Goal: Task Accomplishment & Management: Use online tool/utility

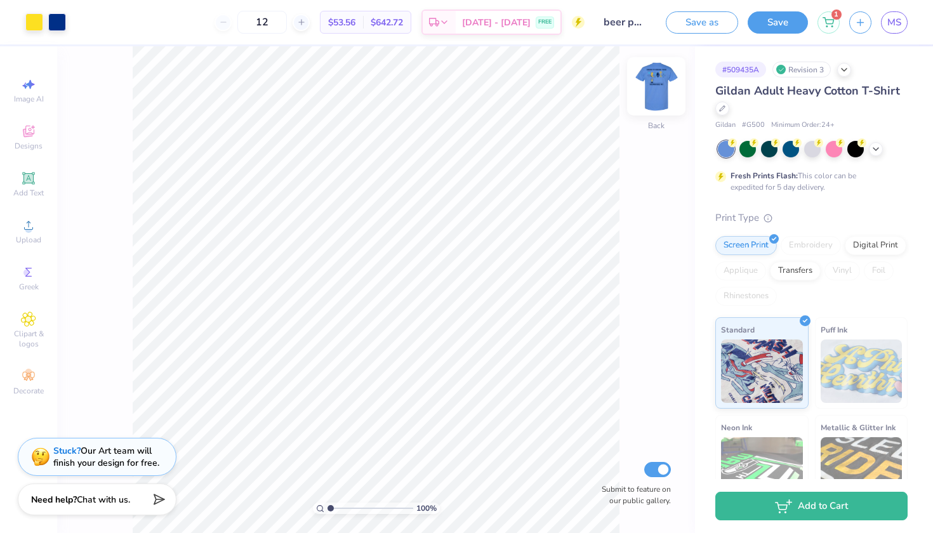
click at [658, 81] on img at bounding box center [656, 86] width 51 height 51
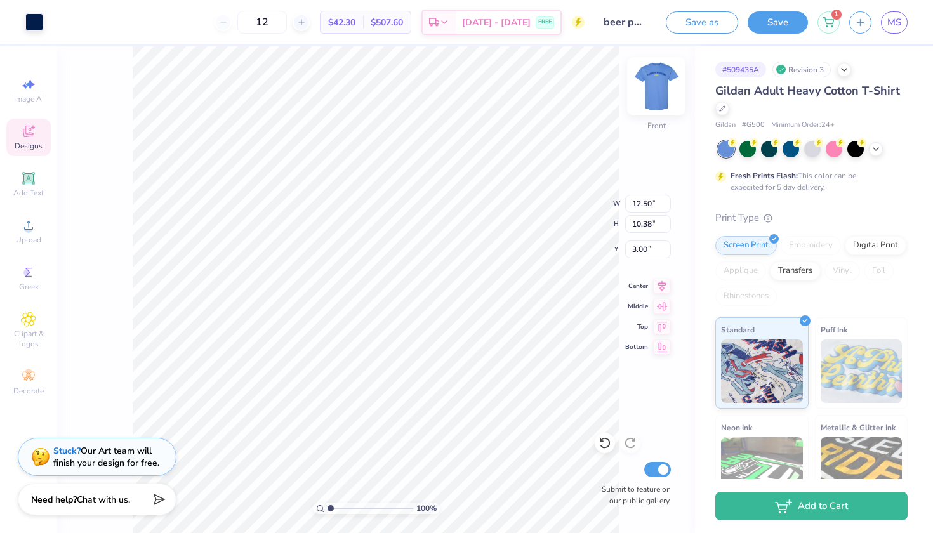
type input "8.03"
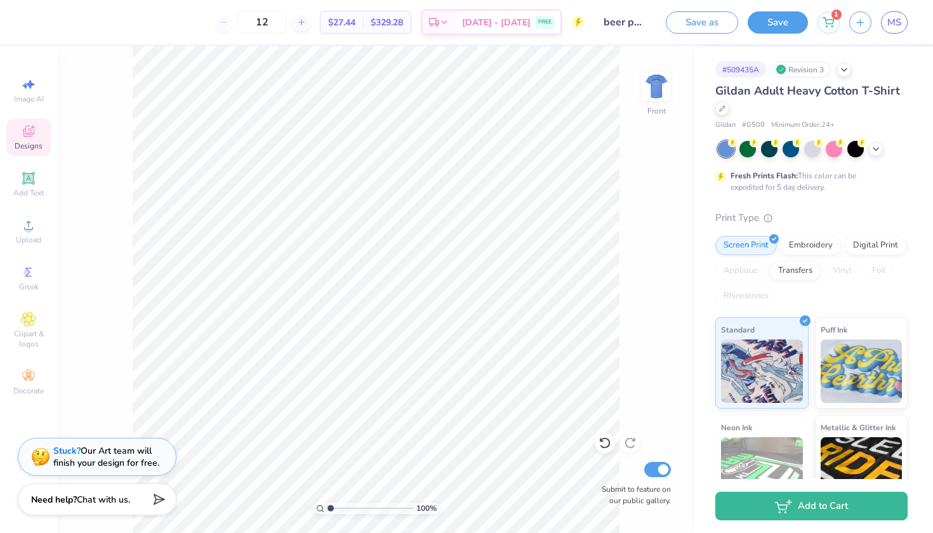
click at [25, 150] on span "Designs" at bounding box center [29, 146] width 28 height 10
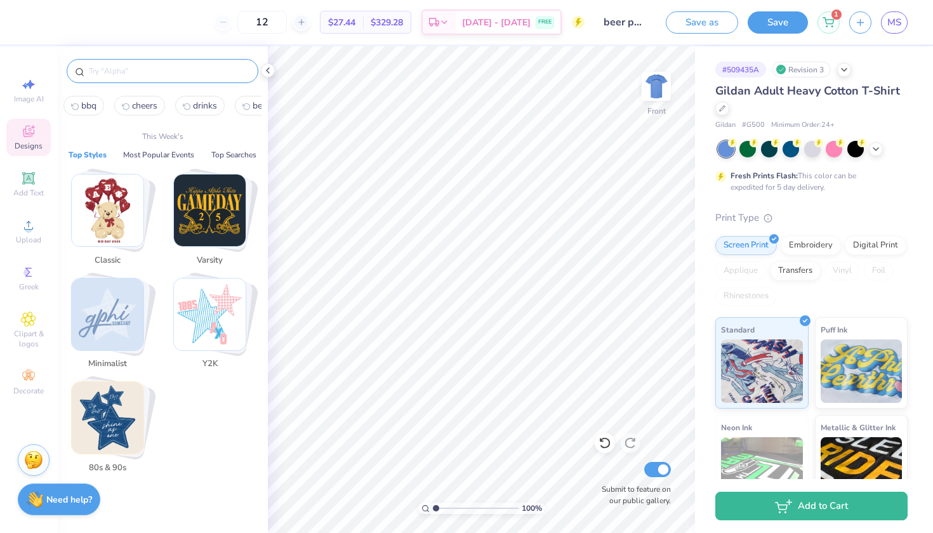
click at [123, 74] on input "text" at bounding box center [169, 71] width 163 height 13
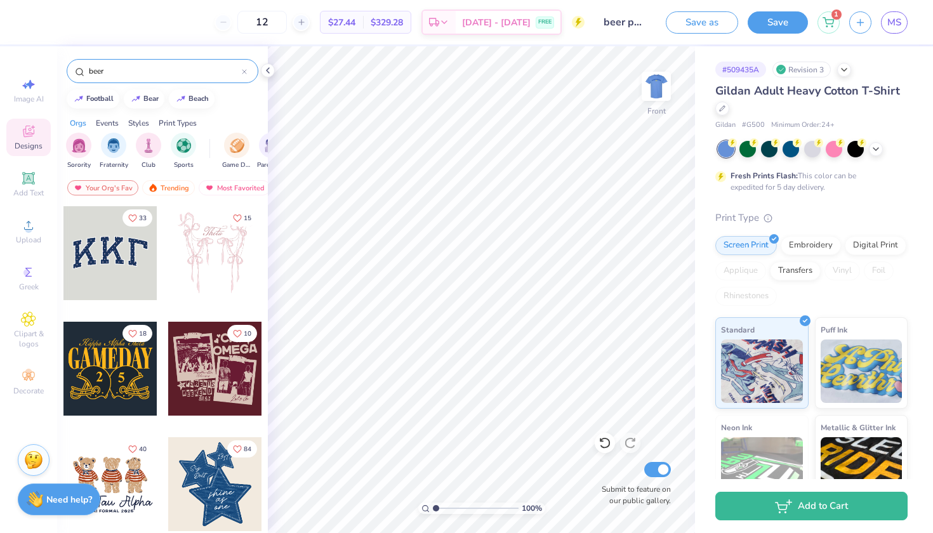
type input "beer"
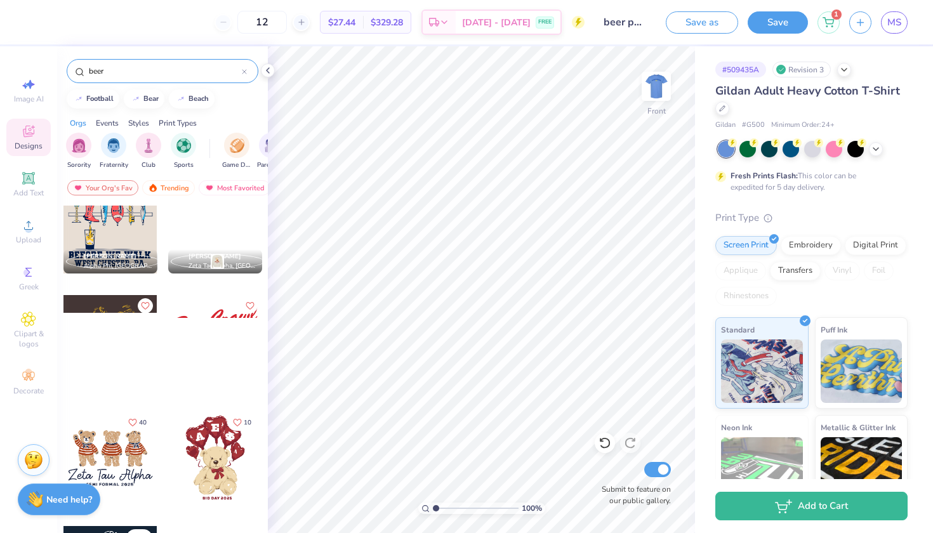
scroll to position [28, 0]
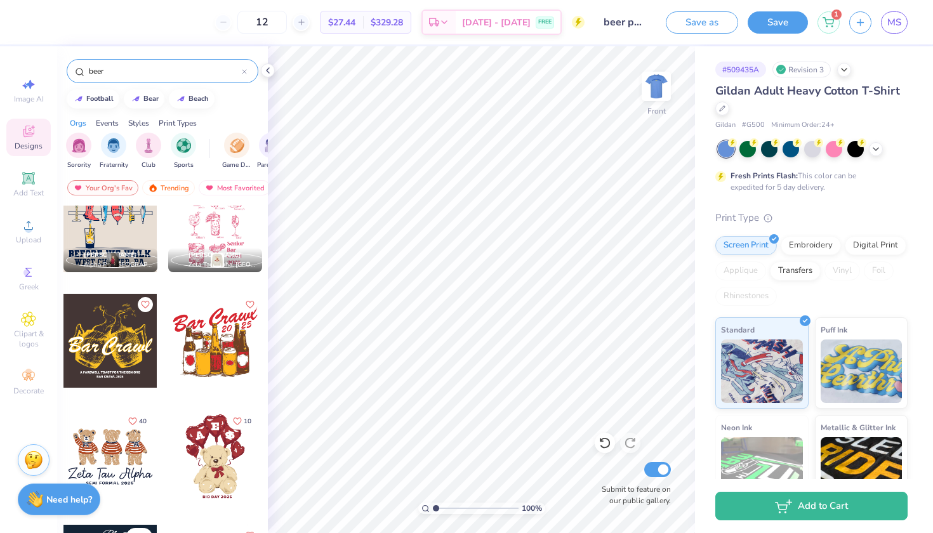
click at [208, 356] on div at bounding box center [215, 341] width 94 height 94
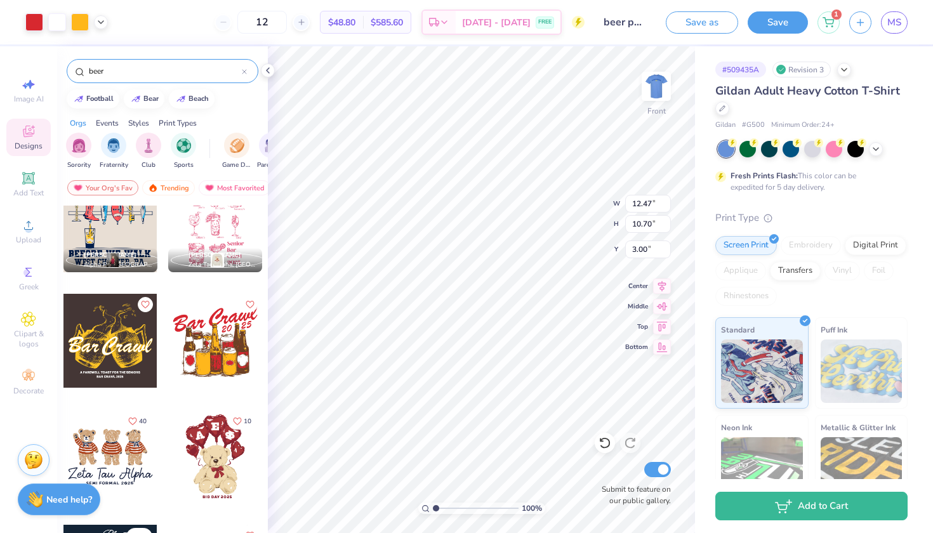
type input "6.39"
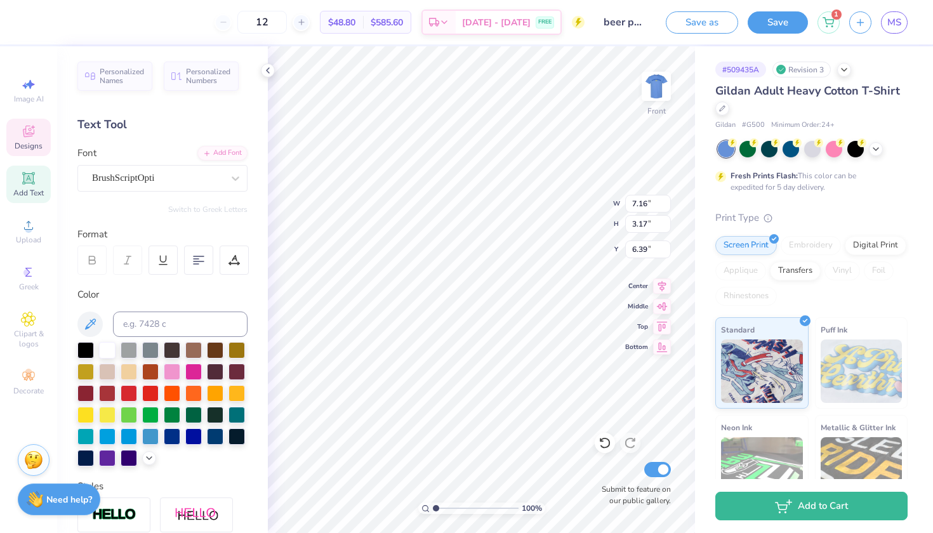
type input "4.81"
type input "2.53"
type input "7.87"
type input "6.21"
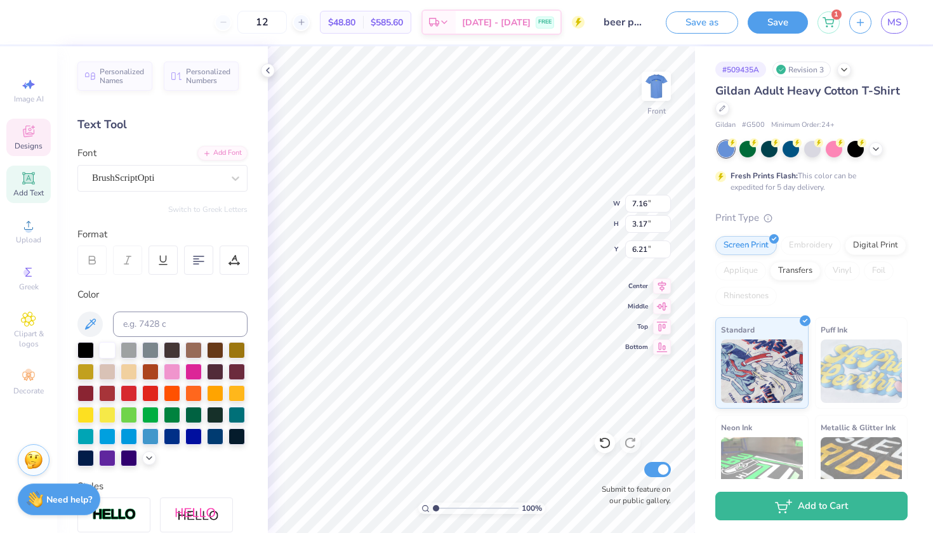
type textarea "Cheers to Senior year!"
click at [37, 28] on div at bounding box center [34, 21] width 18 height 18
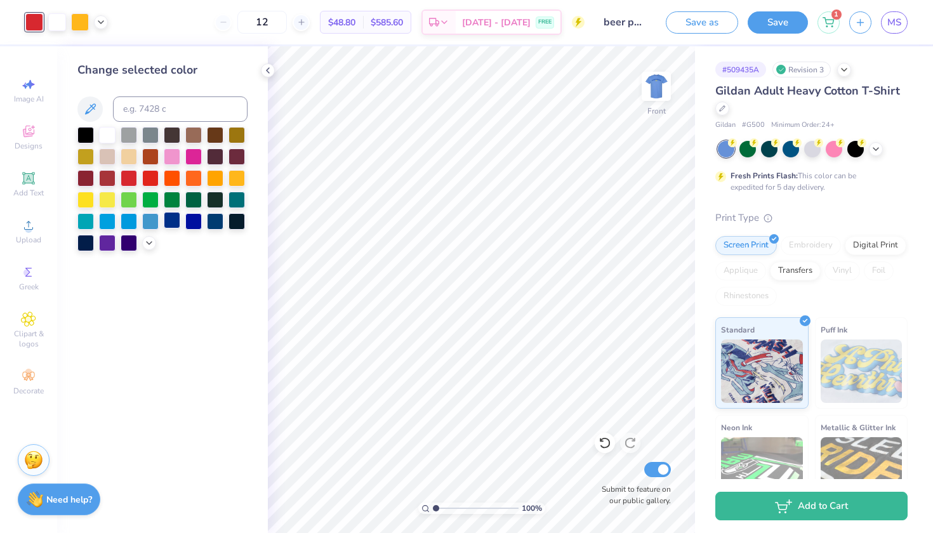
click at [170, 221] on div at bounding box center [172, 220] width 17 height 17
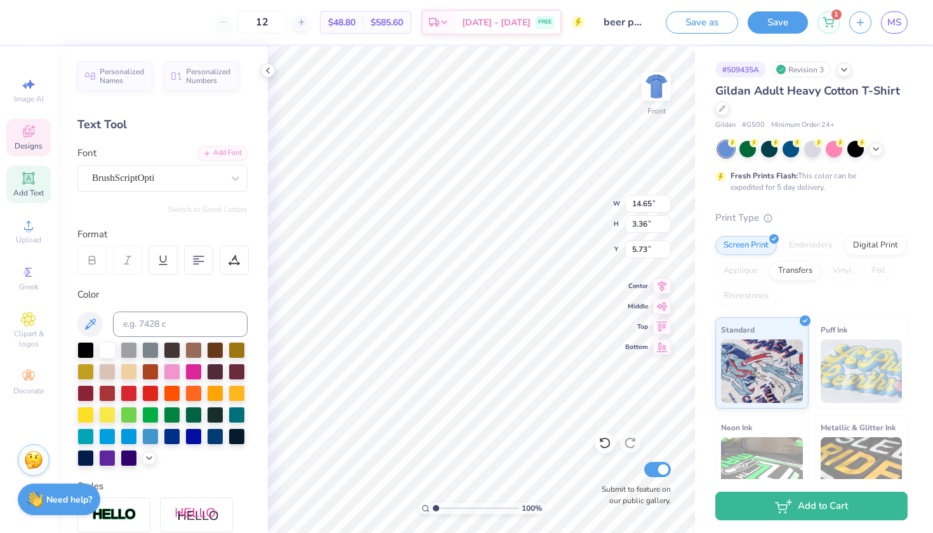
type input "6.02"
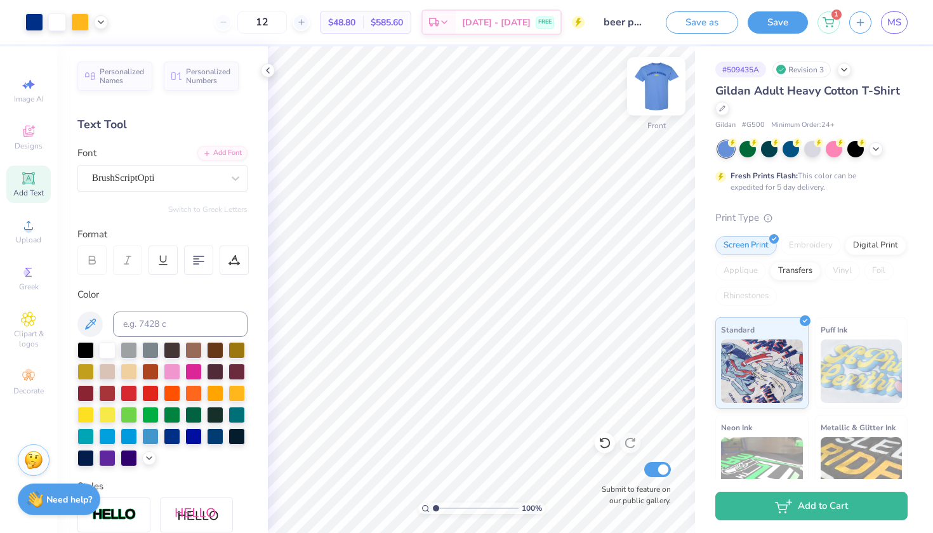
click at [658, 86] on img at bounding box center [656, 86] width 51 height 51
click at [659, 89] on img at bounding box center [656, 86] width 51 height 51
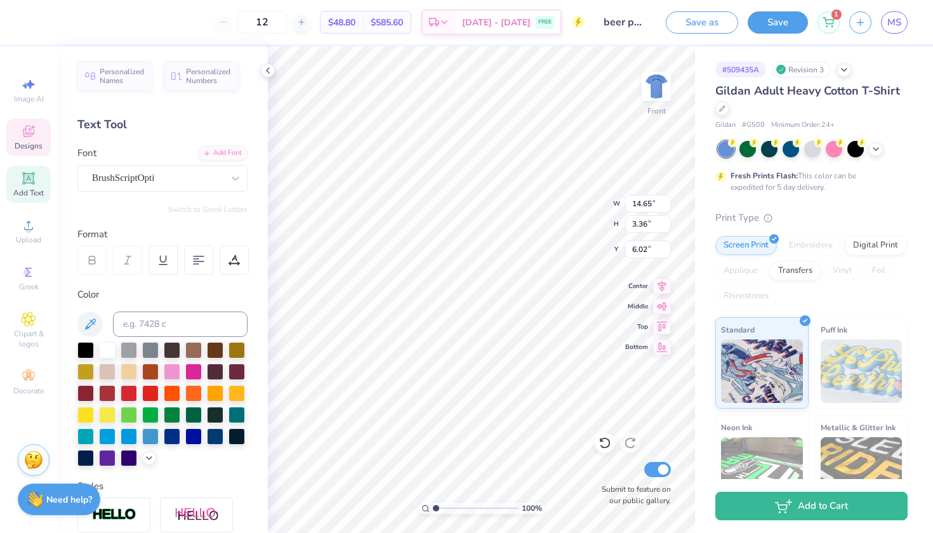
type input "5.75"
type input "1.66"
type input "6.30"
type input "10.17"
click at [876, 151] on icon at bounding box center [876, 148] width 10 height 10
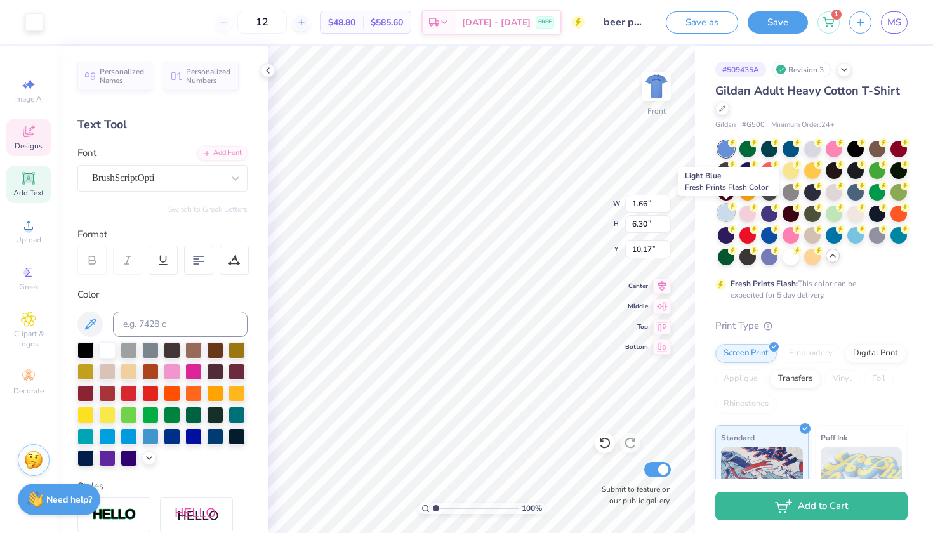
click at [731, 214] on div at bounding box center [726, 212] width 17 height 17
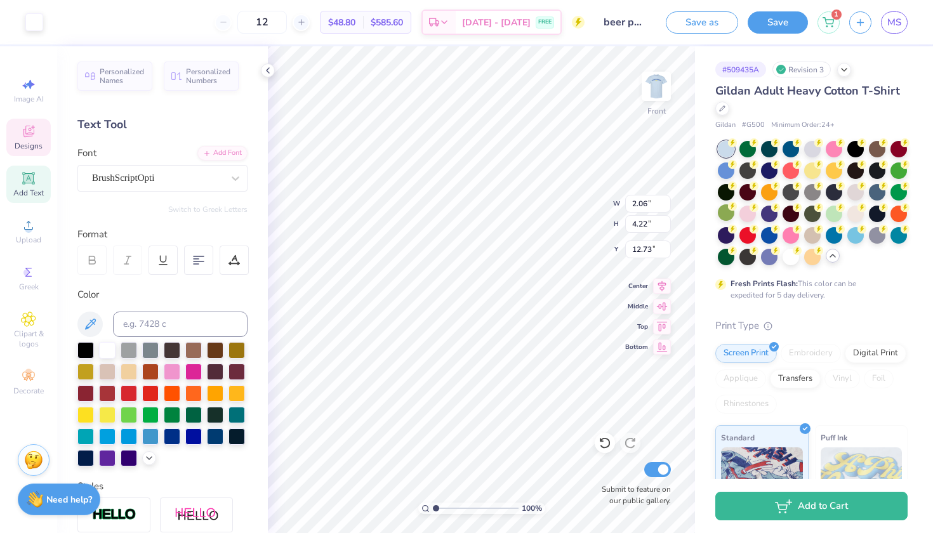
type input "12.88"
type input "9.14"
type input "6.02"
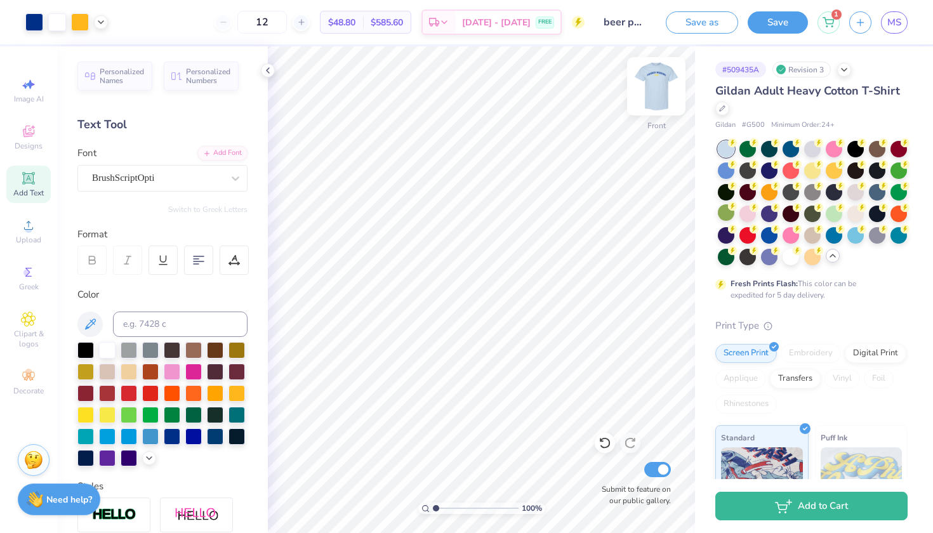
click at [659, 91] on img at bounding box center [656, 86] width 51 height 51
click at [658, 87] on img at bounding box center [656, 86] width 51 height 51
click at [658, 88] on img at bounding box center [656, 86] width 51 height 51
click at [658, 88] on img at bounding box center [656, 86] width 25 height 25
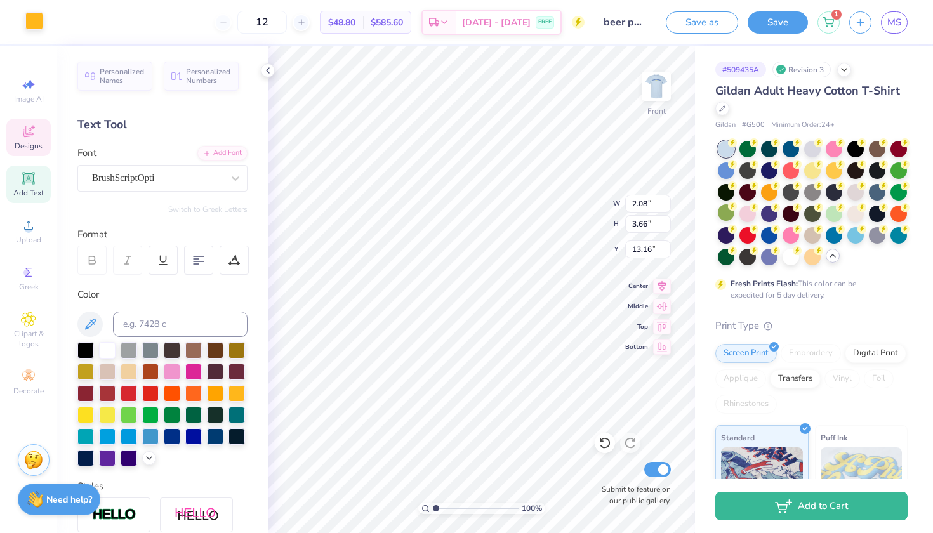
click at [39, 20] on div at bounding box center [34, 21] width 18 height 18
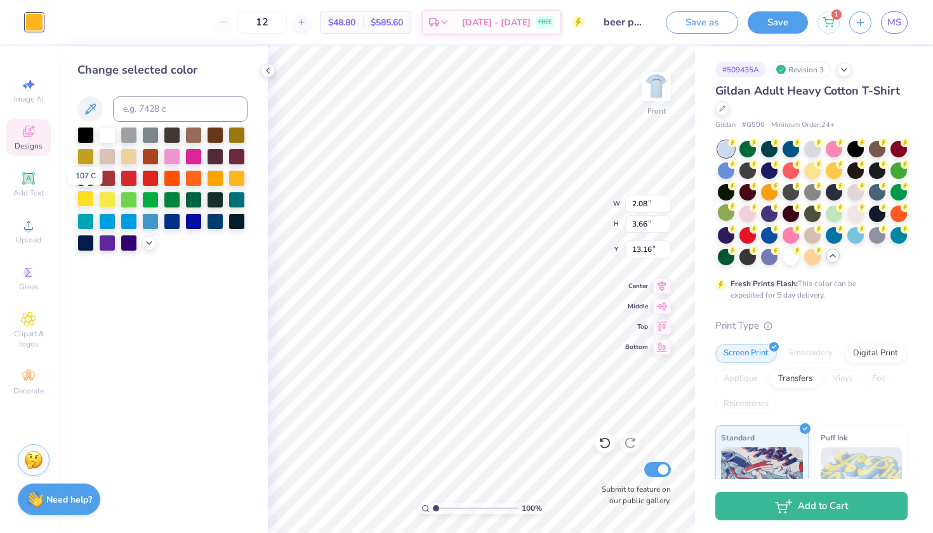
click at [90, 199] on div at bounding box center [85, 198] width 17 height 17
type input "2.22"
type input "3.81"
type input "13.13"
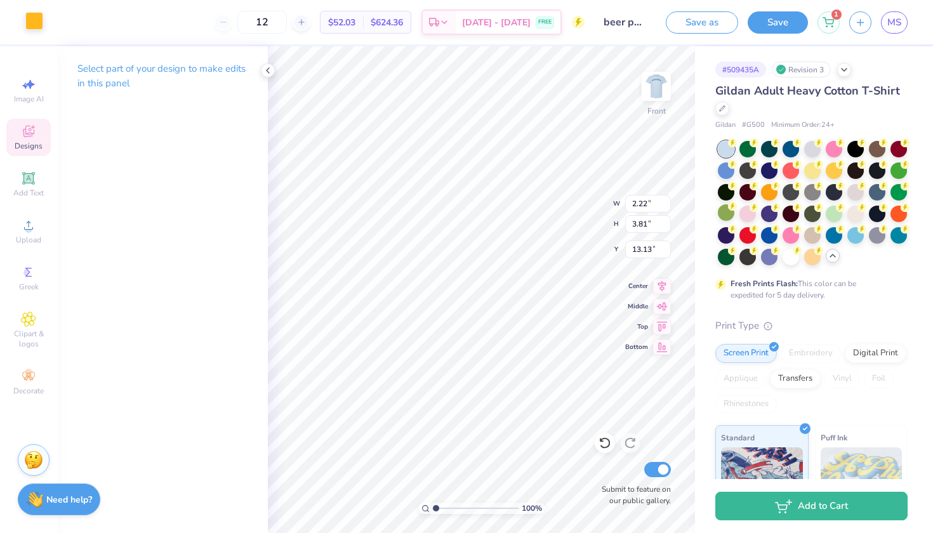
click at [30, 27] on div at bounding box center [34, 21] width 18 height 18
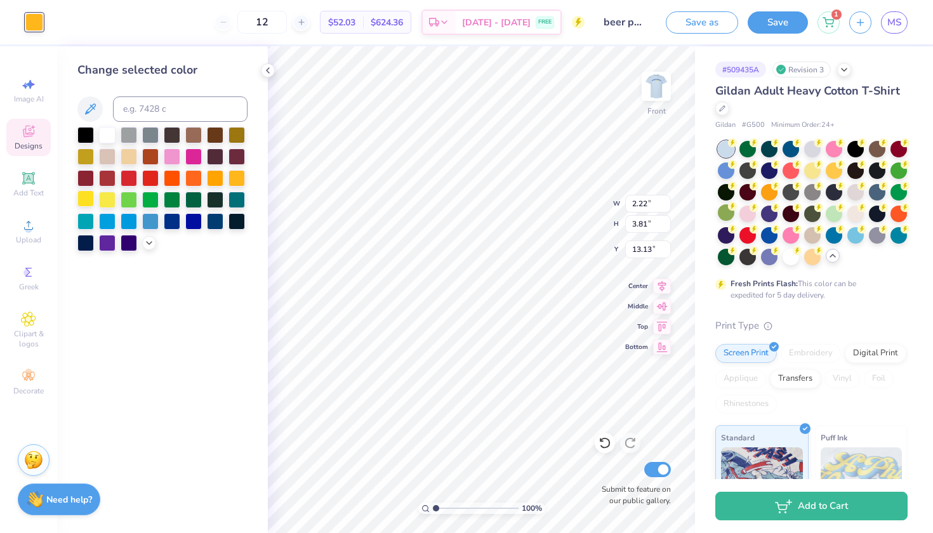
click at [89, 204] on div at bounding box center [85, 198] width 17 height 17
type input "10.25"
type input "7.99"
type input "9.14"
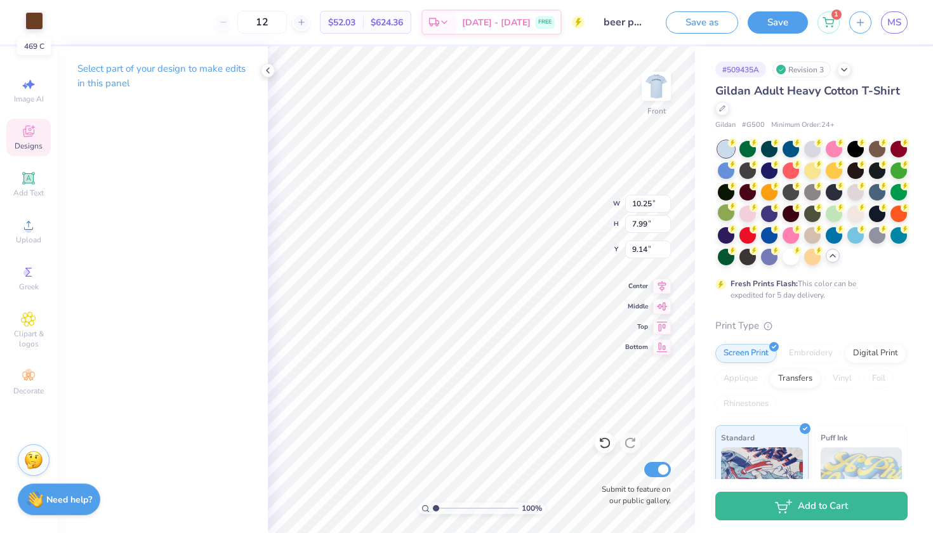
click at [39, 24] on div at bounding box center [34, 21] width 18 height 18
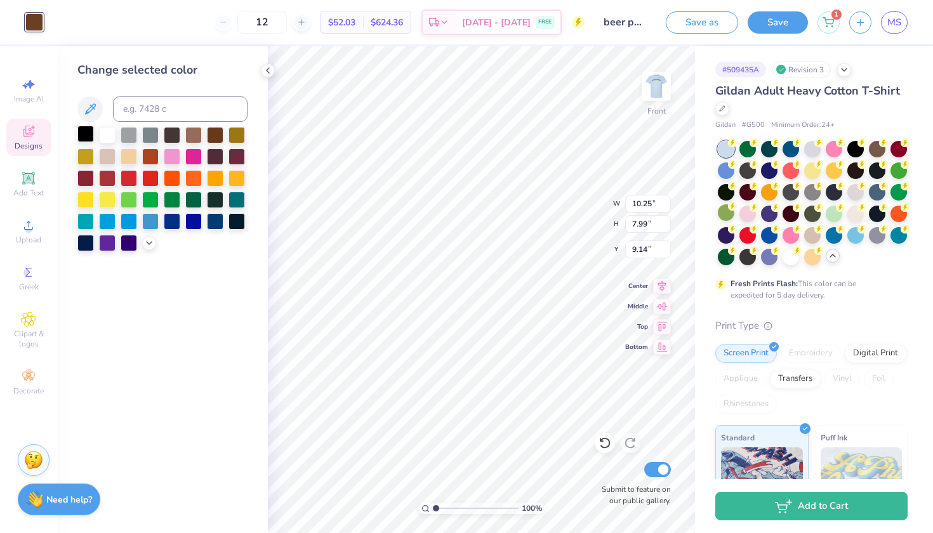
click at [88, 136] on div at bounding box center [85, 134] width 17 height 17
type input "1.80"
type input "7.54"
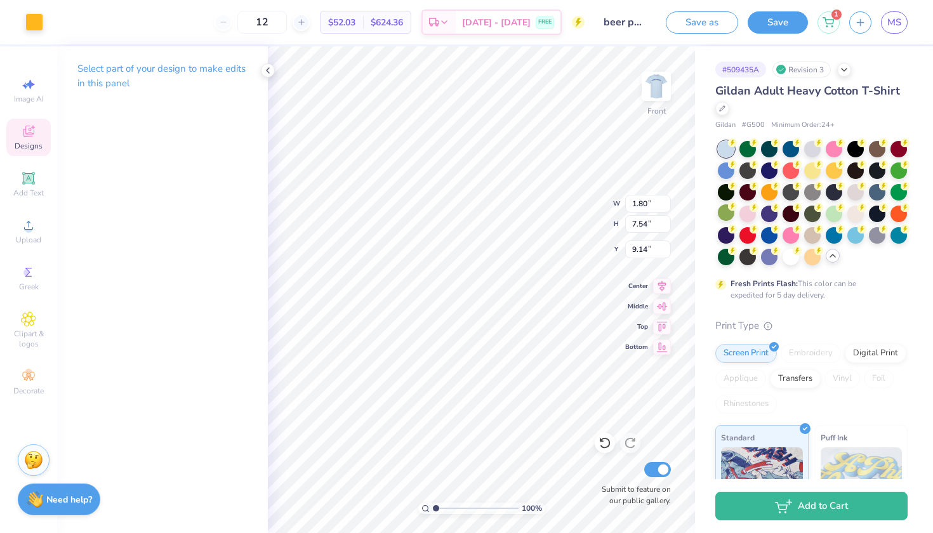
click at [34, 35] on div "Art colors" at bounding box center [21, 22] width 43 height 44
click at [34, 30] on div at bounding box center [34, 21] width 18 height 18
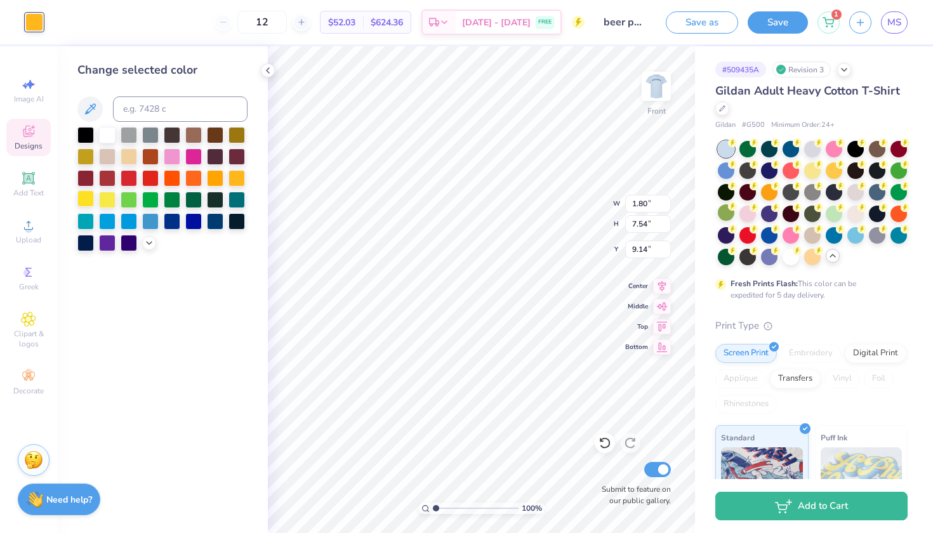
click at [88, 195] on div at bounding box center [85, 198] width 17 height 17
type input "10.25"
type input "7.99"
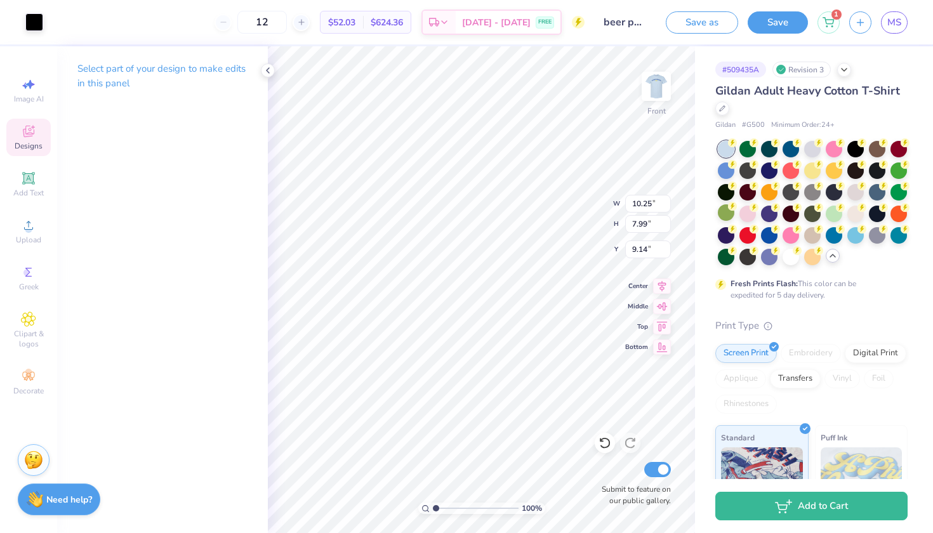
type input "1.30"
type input "2.38"
type input "10.66"
click at [30, 23] on div at bounding box center [34, 21] width 18 height 18
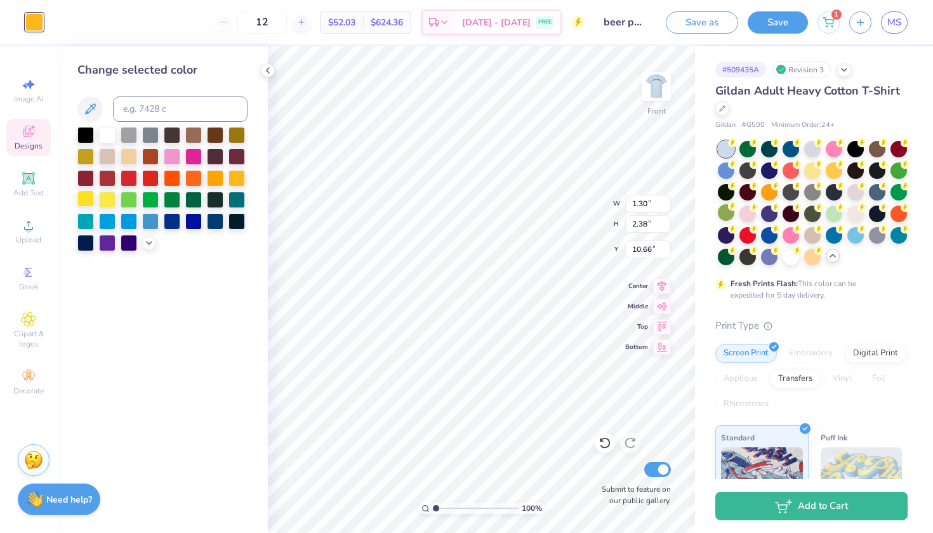
click at [88, 197] on div at bounding box center [85, 198] width 17 height 17
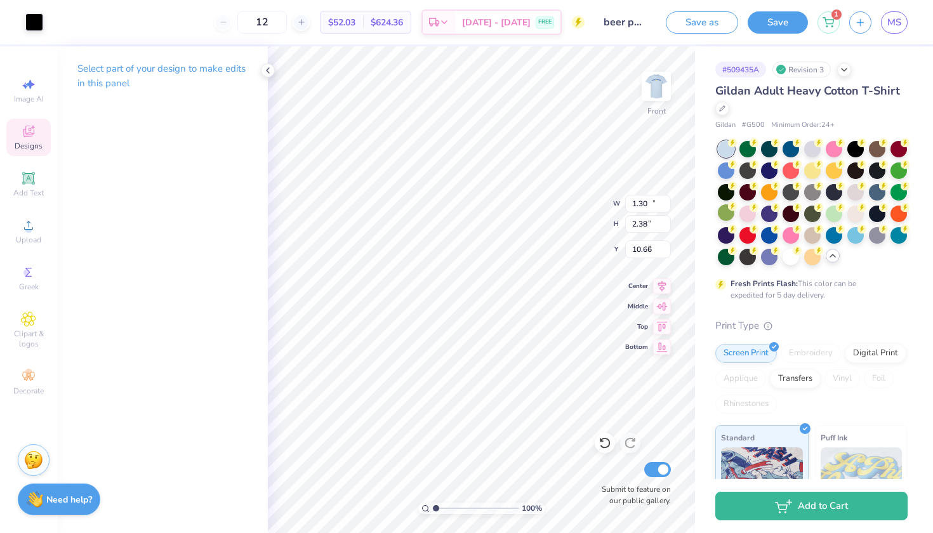
type input "10.25"
type input "7.99"
type input "9.14"
type input "1.49"
type input "1.20"
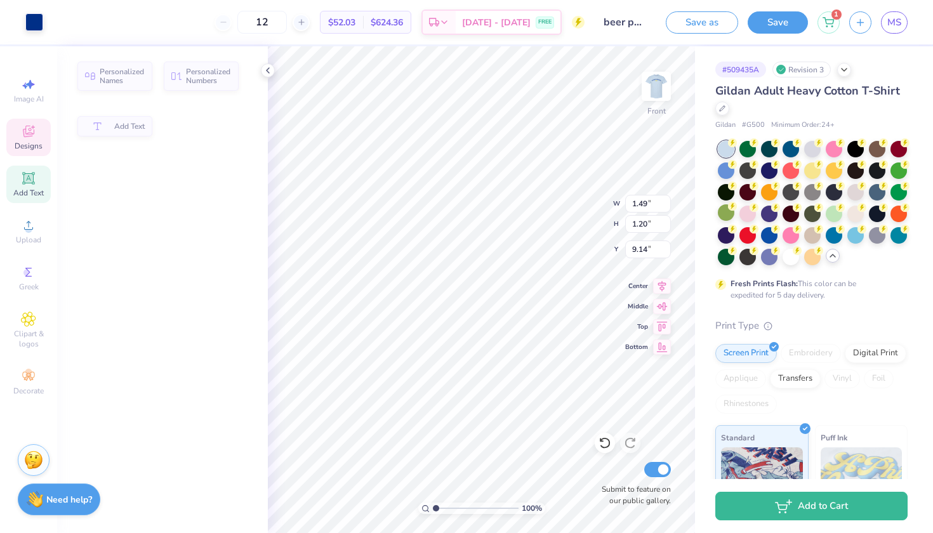
type input "8.78"
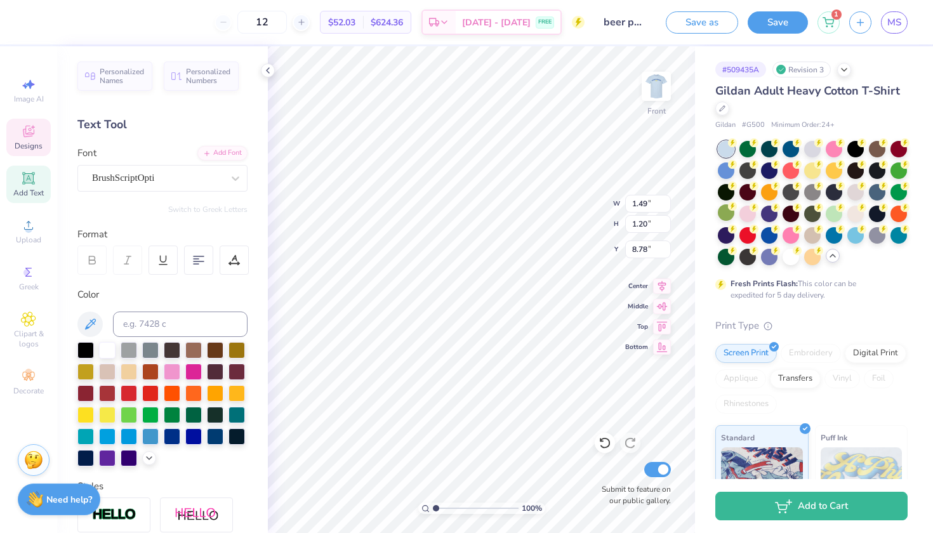
type input "10.25"
type input "7.99"
type input "9.14"
type input "1.50"
type input "1.82"
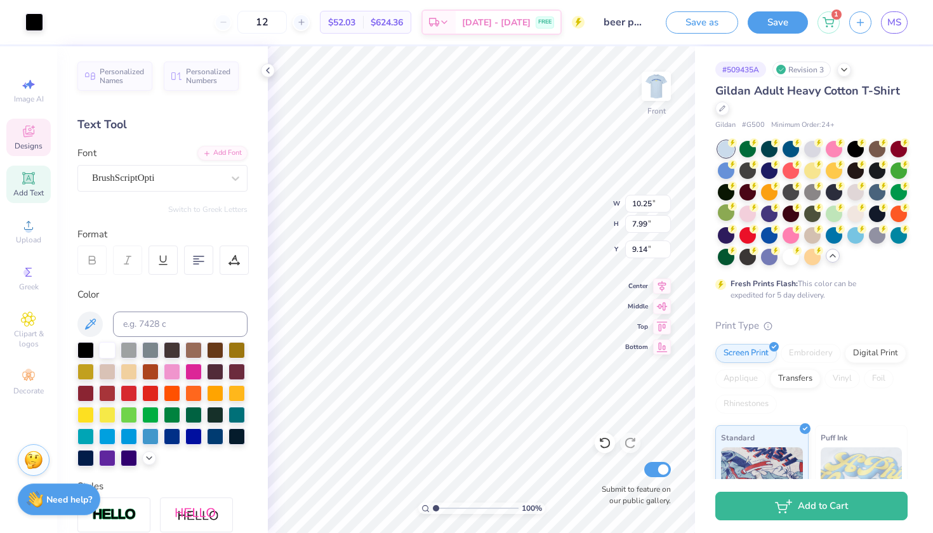
type input "10.42"
click at [30, 13] on div at bounding box center [34, 21] width 18 height 18
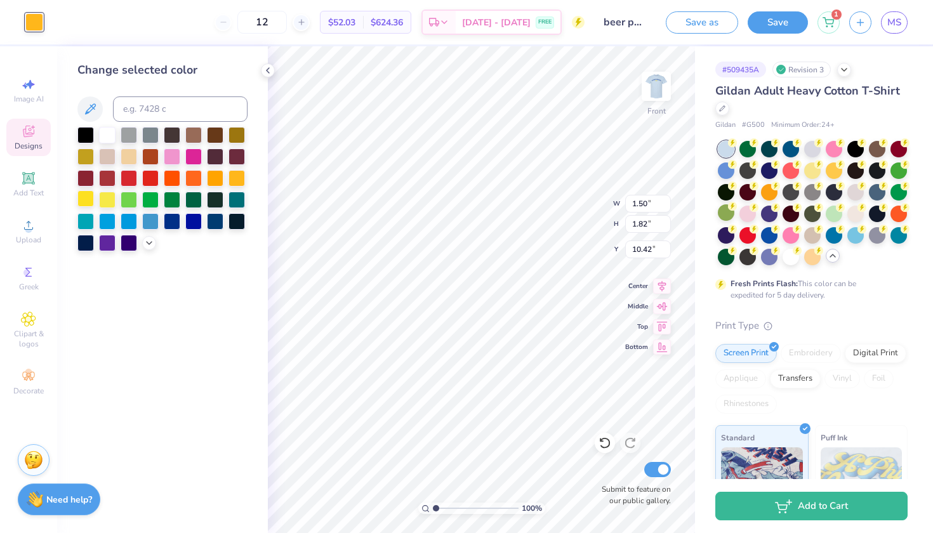
click at [88, 197] on div at bounding box center [85, 198] width 17 height 17
type input "10.25"
type input "7.99"
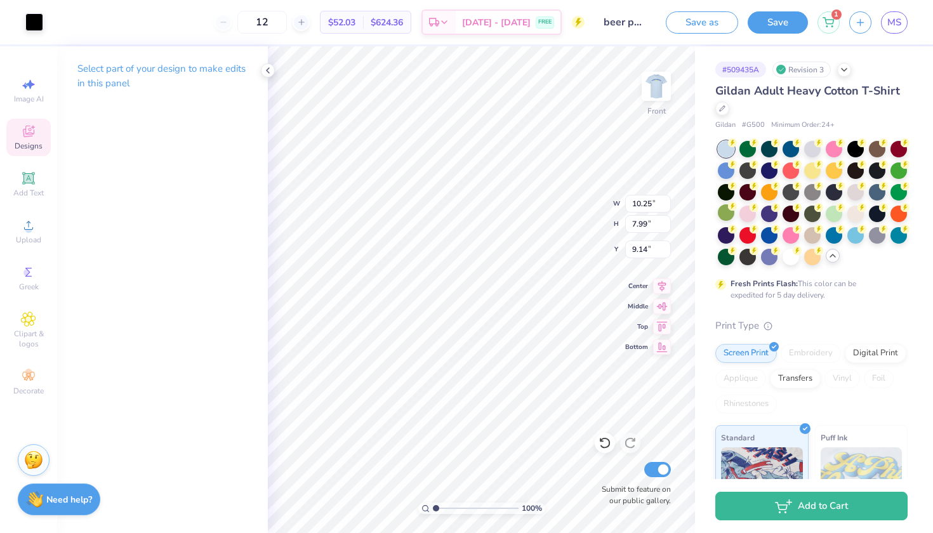
type input "15.03"
click at [35, 17] on div at bounding box center [34, 21] width 18 height 18
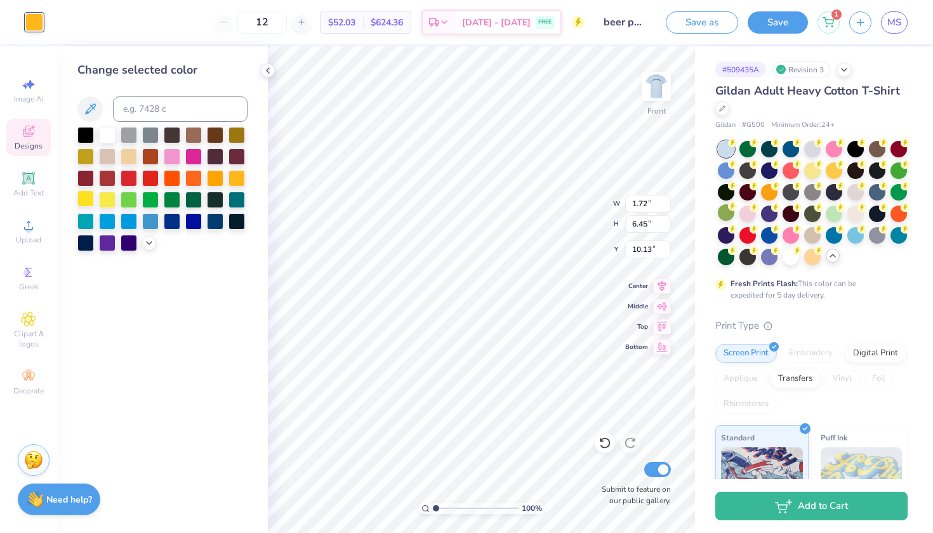
click at [86, 196] on div at bounding box center [85, 198] width 17 height 17
type input "0.79"
type input "2.51"
type input "9.30"
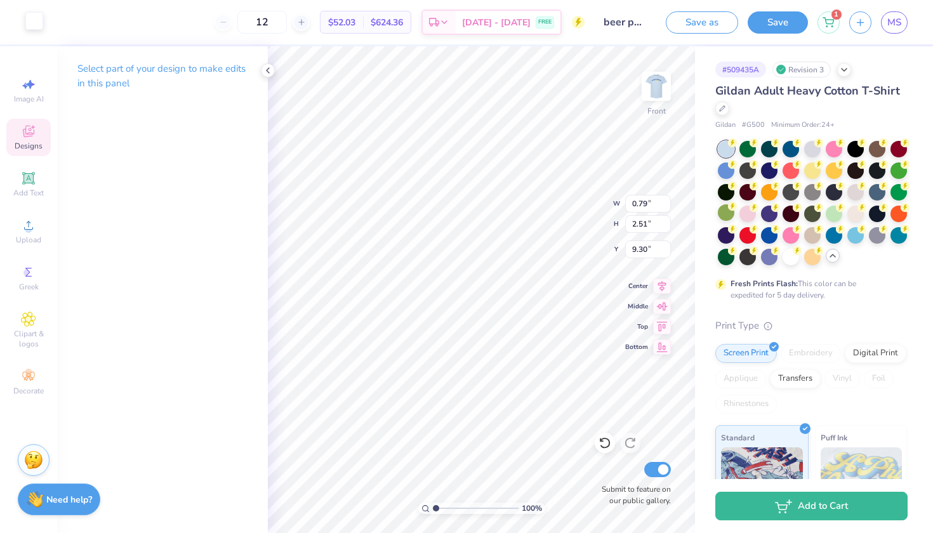
click at [31, 25] on div at bounding box center [34, 21] width 18 height 18
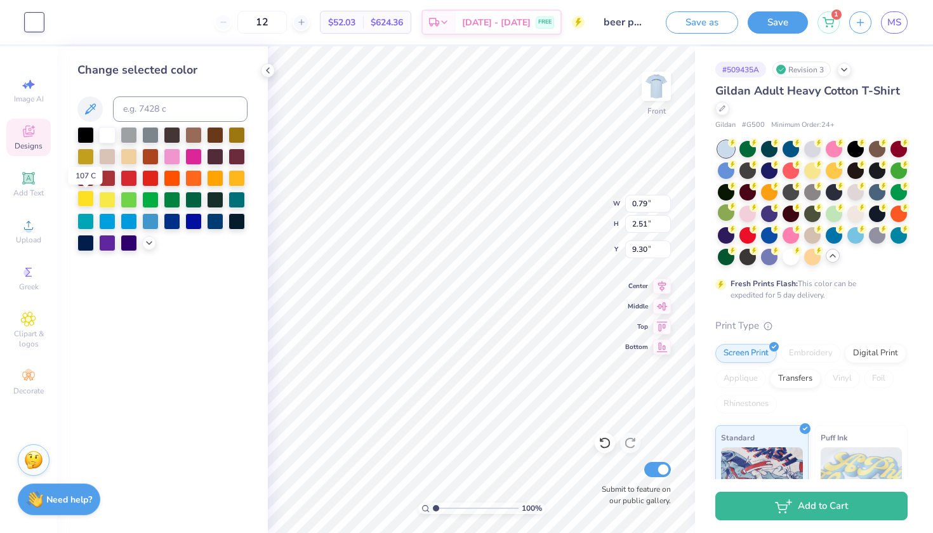
click at [84, 201] on div at bounding box center [85, 198] width 17 height 17
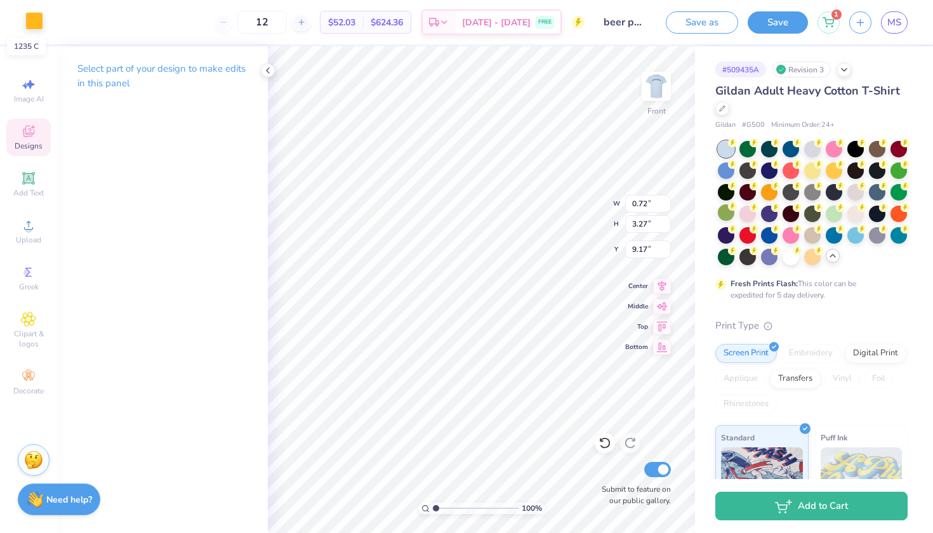
click at [41, 24] on div at bounding box center [34, 21] width 18 height 18
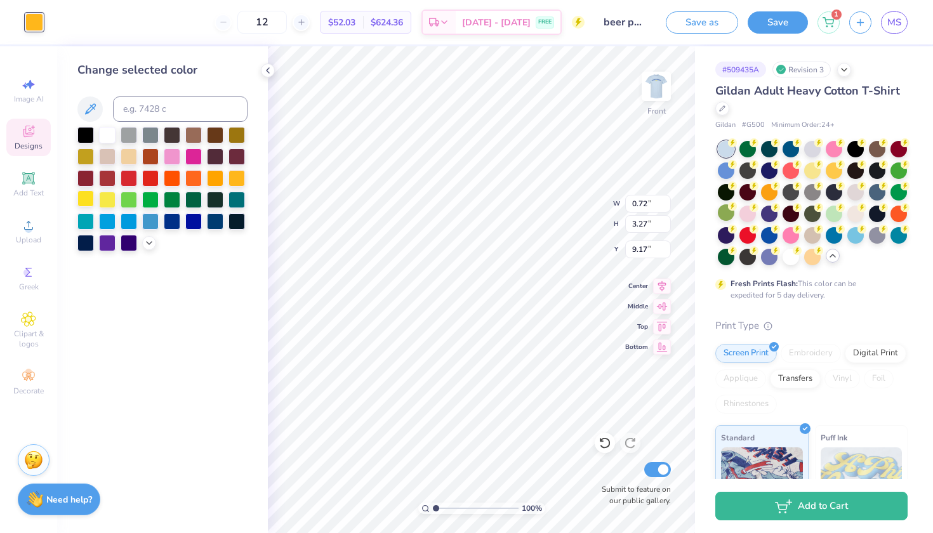
click at [93, 203] on div at bounding box center [85, 198] width 17 height 17
click at [90, 203] on div at bounding box center [85, 198] width 17 height 17
type input "1.76"
type input "6.72"
type input "9.84"
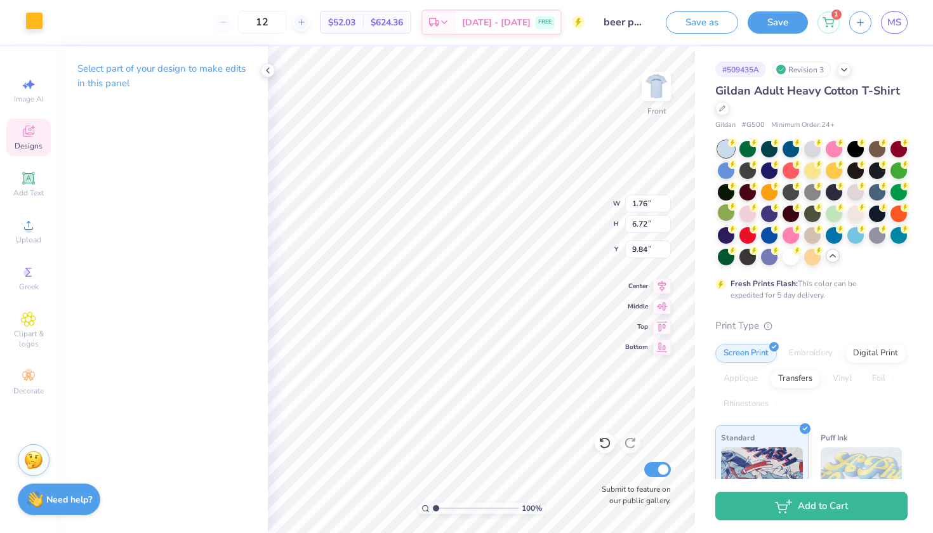
click at [30, 23] on div at bounding box center [34, 21] width 18 height 18
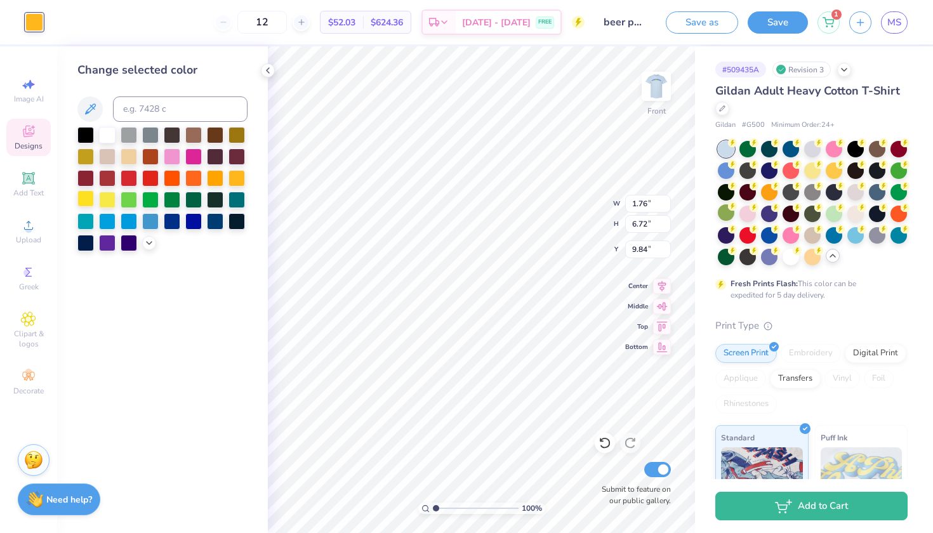
click at [86, 202] on div at bounding box center [85, 198] width 17 height 17
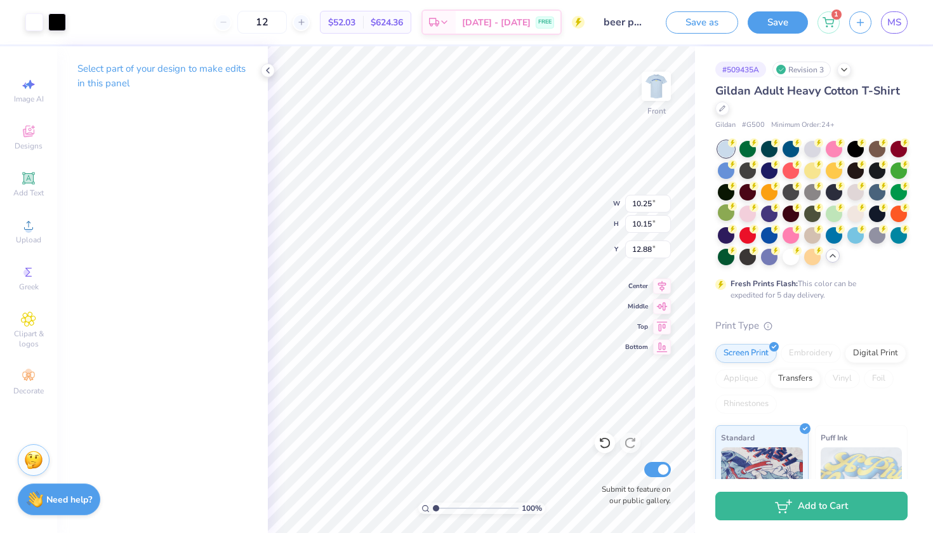
type input "6.78"
type input "2.06"
type input "4.22"
type input "10.82"
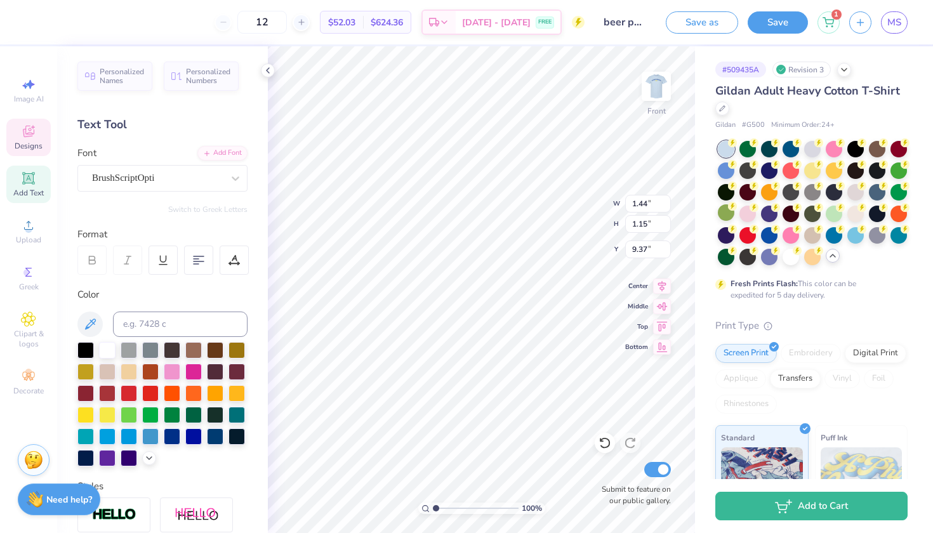
type input "8.94"
type input "1.49"
type input "1.20"
type input "8.54"
type input "13.12"
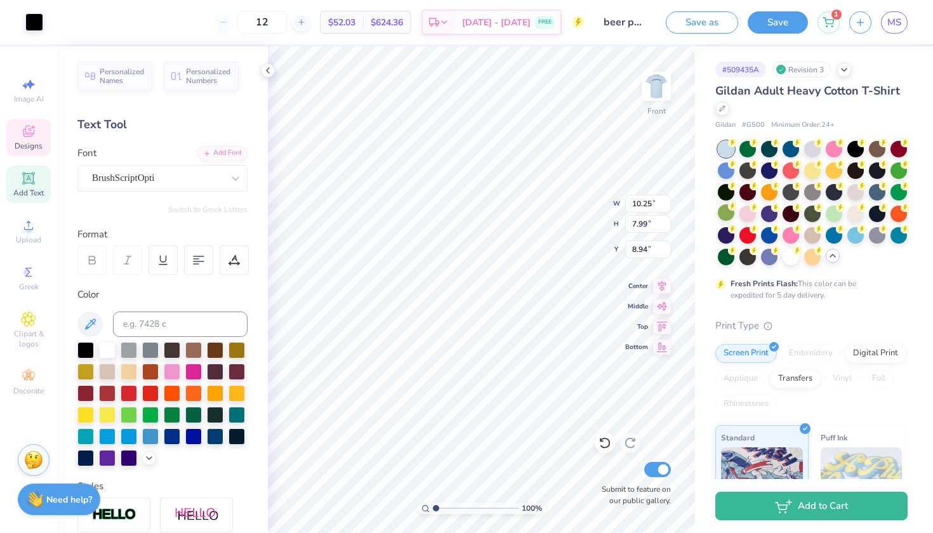
type input "9.14"
type input "1.49"
type input "1.20"
type input "8.64"
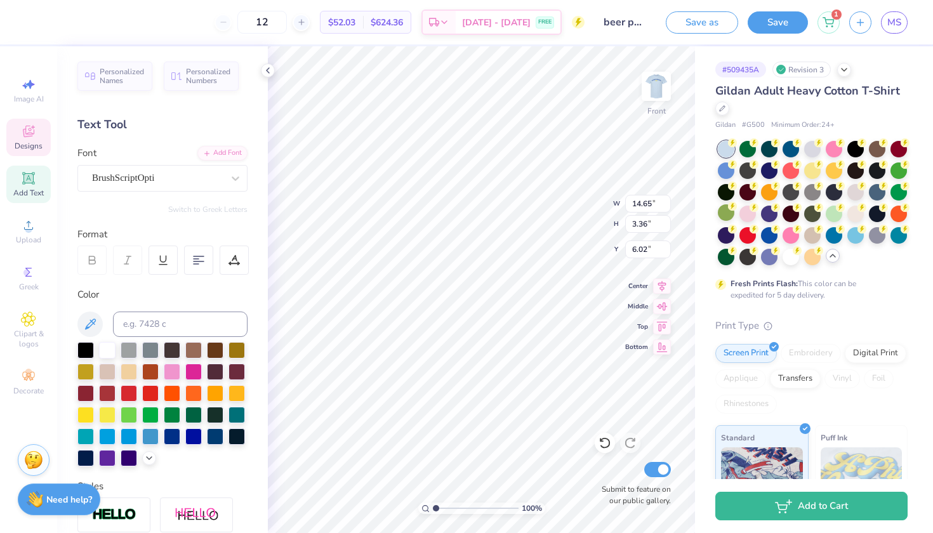
type input "6.36"
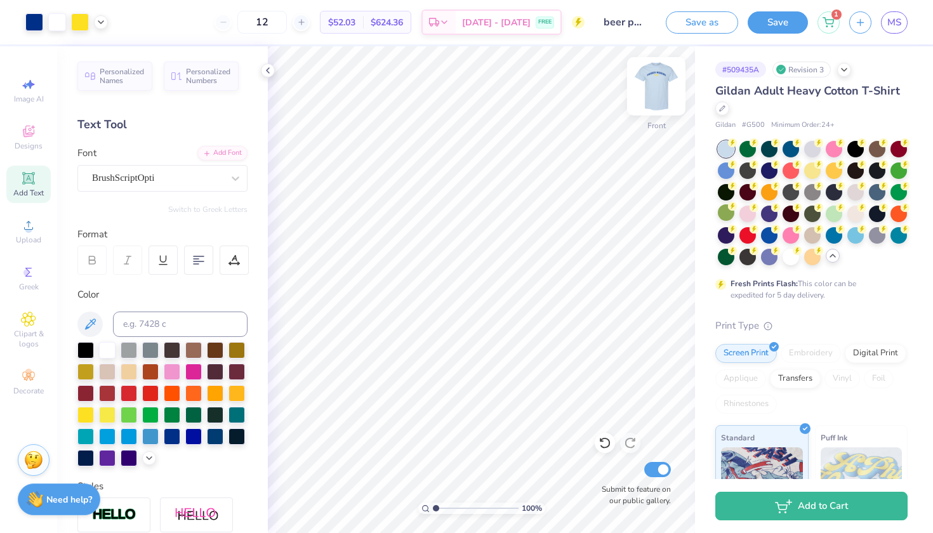
click at [656, 91] on img at bounding box center [656, 86] width 51 height 51
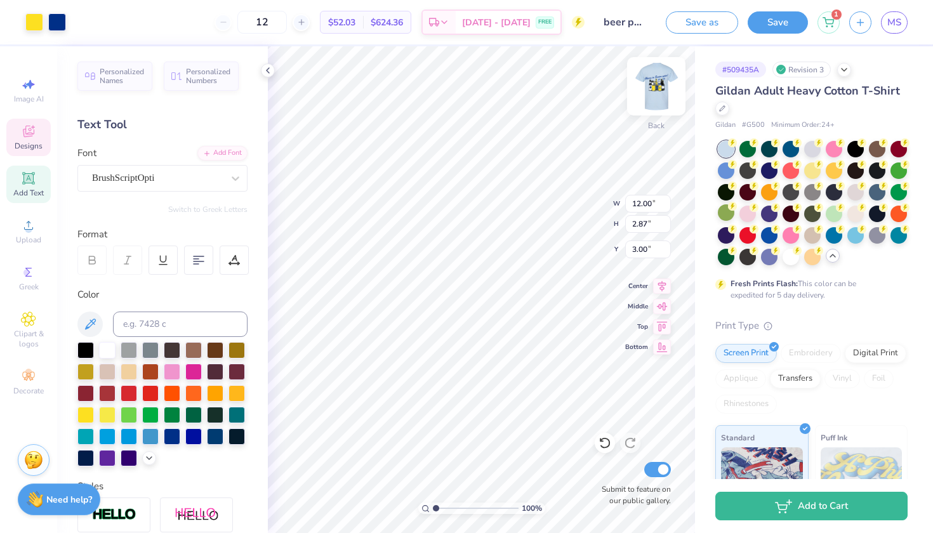
type input "4.53"
type input "5.21"
click at [658, 84] on img at bounding box center [656, 86] width 51 height 51
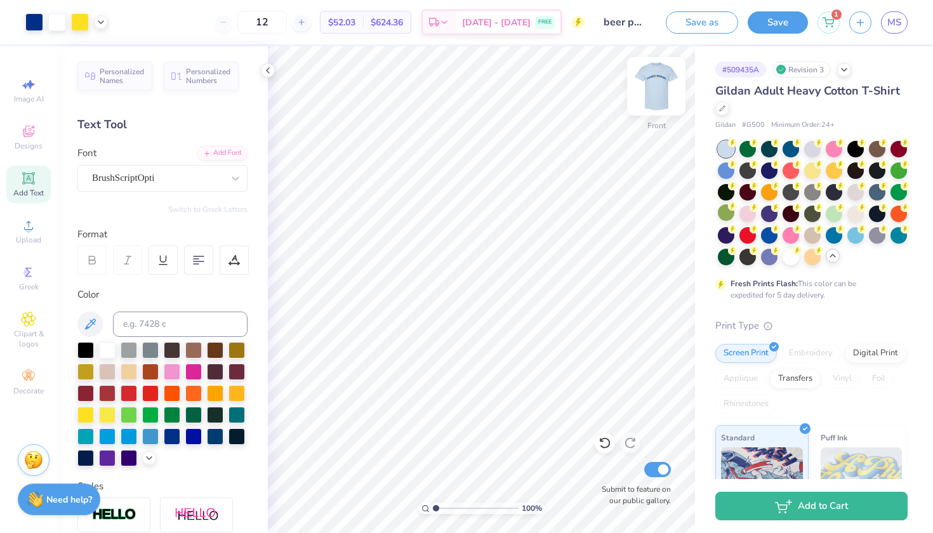
click at [661, 87] on img at bounding box center [656, 86] width 51 height 51
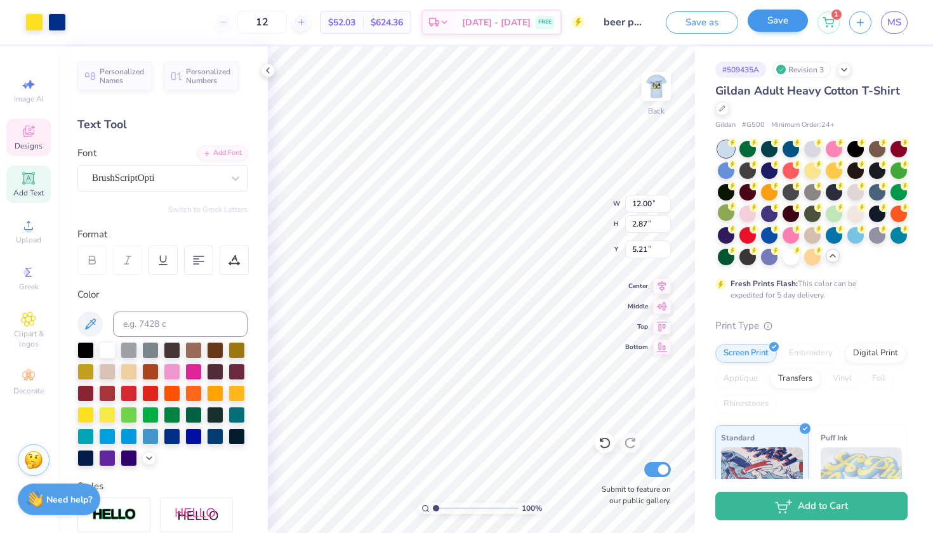
click at [773, 32] on div "Save" at bounding box center [778, 22] width 60 height 22
click at [780, 22] on button "Save" at bounding box center [778, 21] width 60 height 22
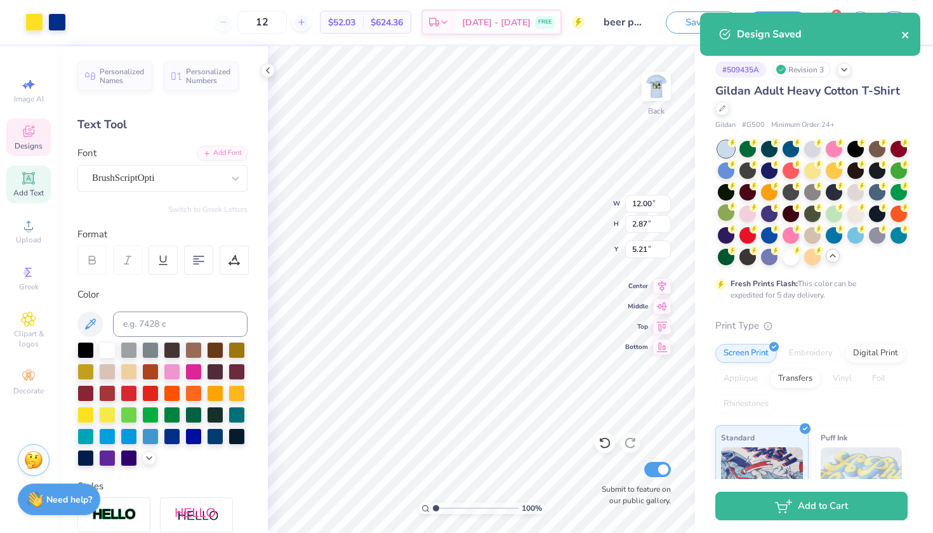
click at [907, 32] on icon "close" at bounding box center [905, 35] width 6 height 6
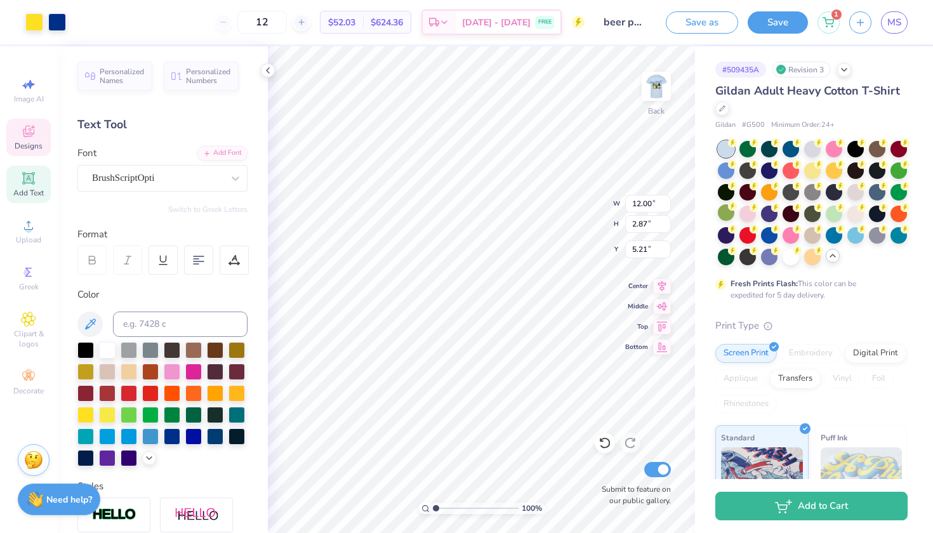
click at [898, 15] on div "Design Saved" at bounding box center [810, 12] width 225 height 5
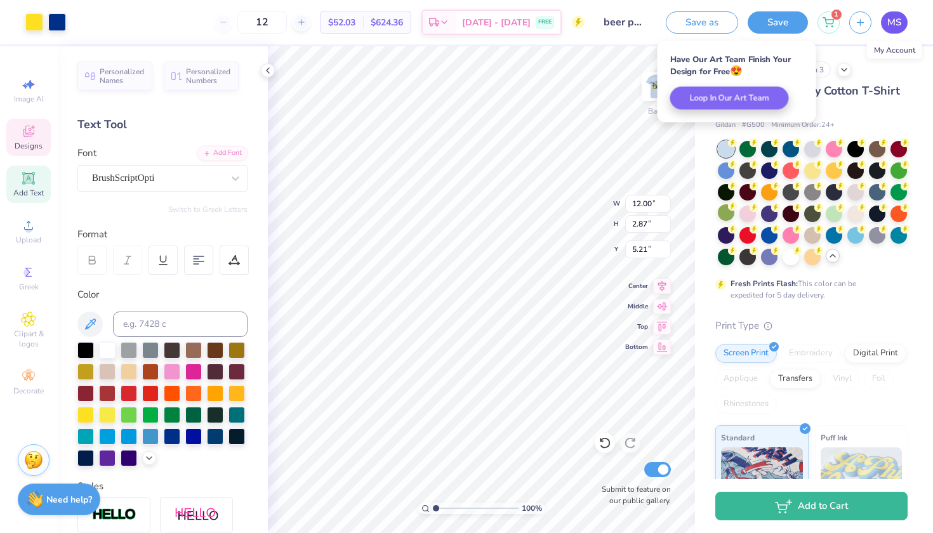
click at [898, 22] on span "MS" at bounding box center [894, 22] width 14 height 15
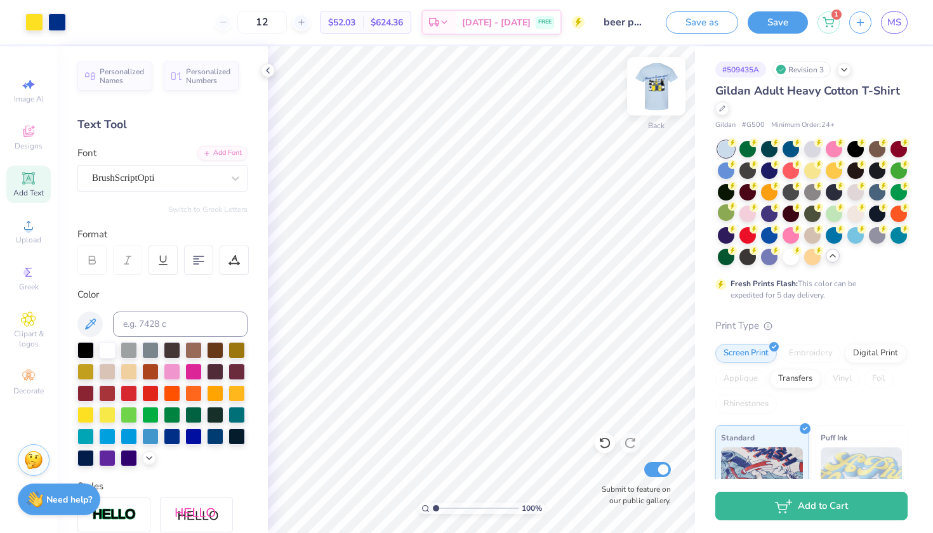
click at [649, 103] on img at bounding box center [656, 86] width 51 height 51
click at [658, 95] on img at bounding box center [656, 86] width 51 height 51
click at [788, 259] on div at bounding box center [791, 256] width 17 height 17
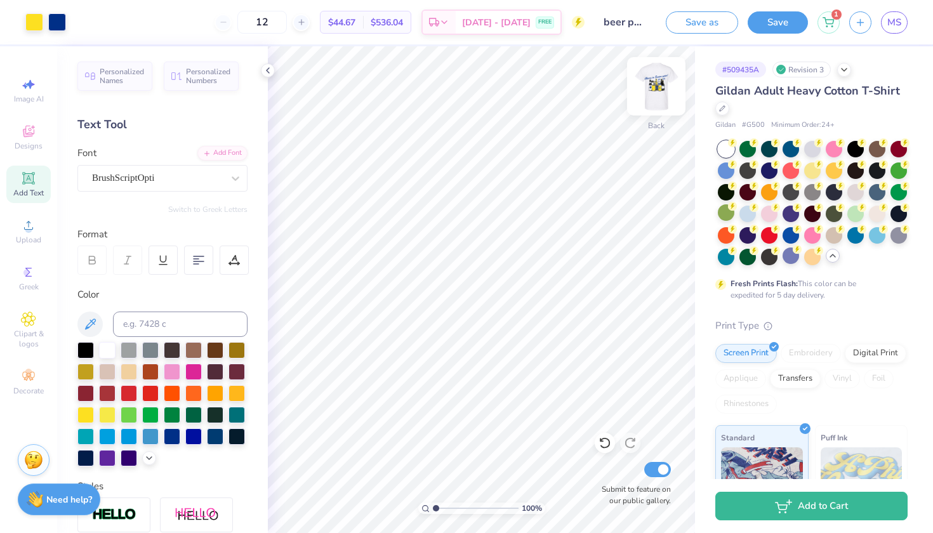
click at [654, 86] on img at bounding box center [656, 86] width 51 height 51
click at [744, 214] on div at bounding box center [748, 212] width 17 height 17
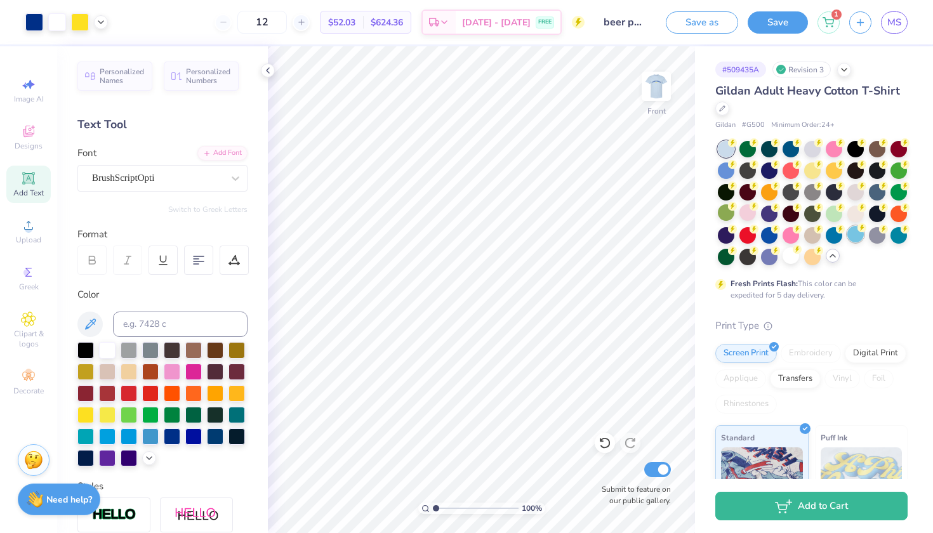
click at [853, 236] on div at bounding box center [855, 234] width 17 height 17
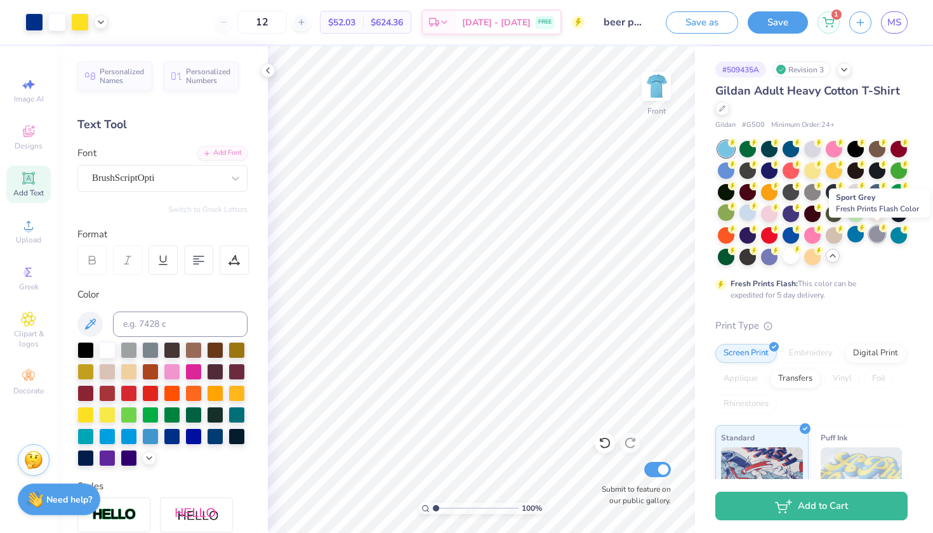
click at [870, 235] on div at bounding box center [877, 234] width 17 height 17
click at [812, 146] on div at bounding box center [812, 148] width 17 height 17
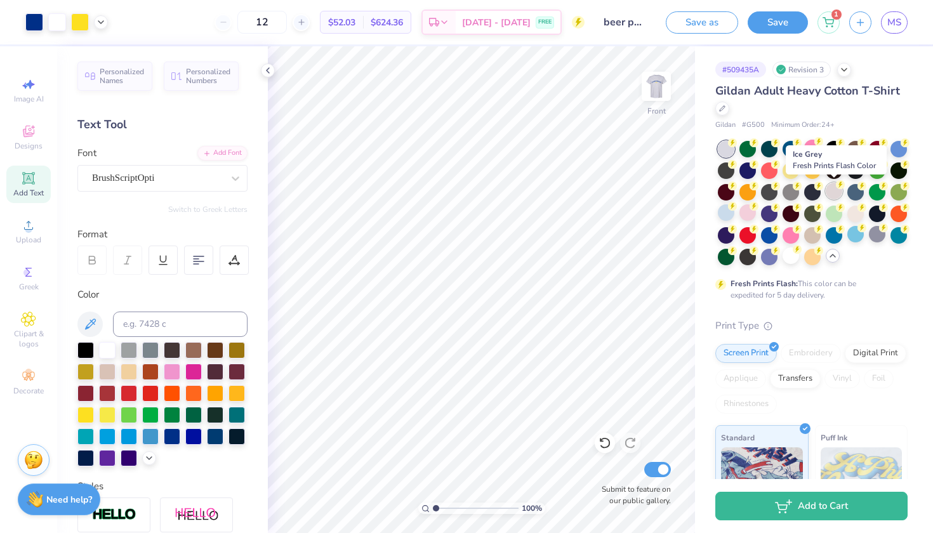
click at [834, 192] on div at bounding box center [834, 191] width 17 height 17
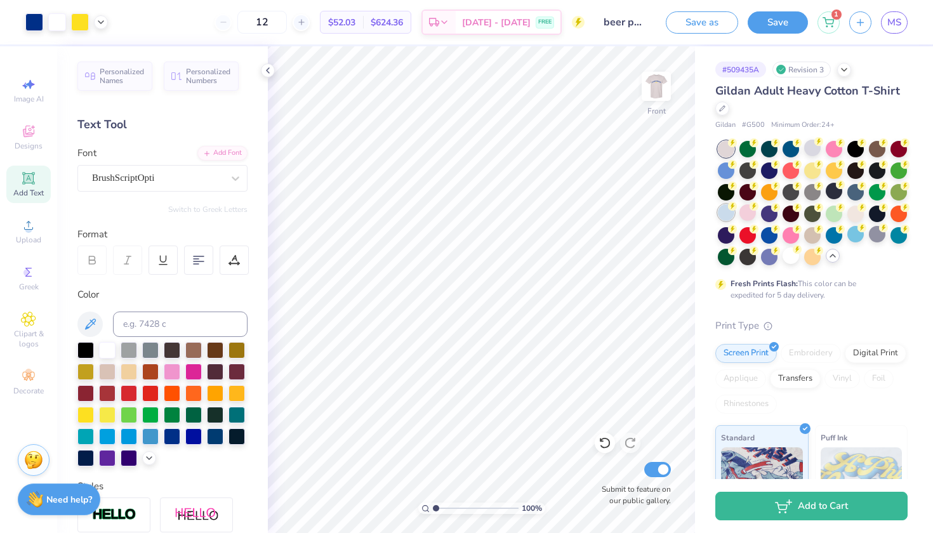
click at [725, 215] on div at bounding box center [726, 212] width 17 height 17
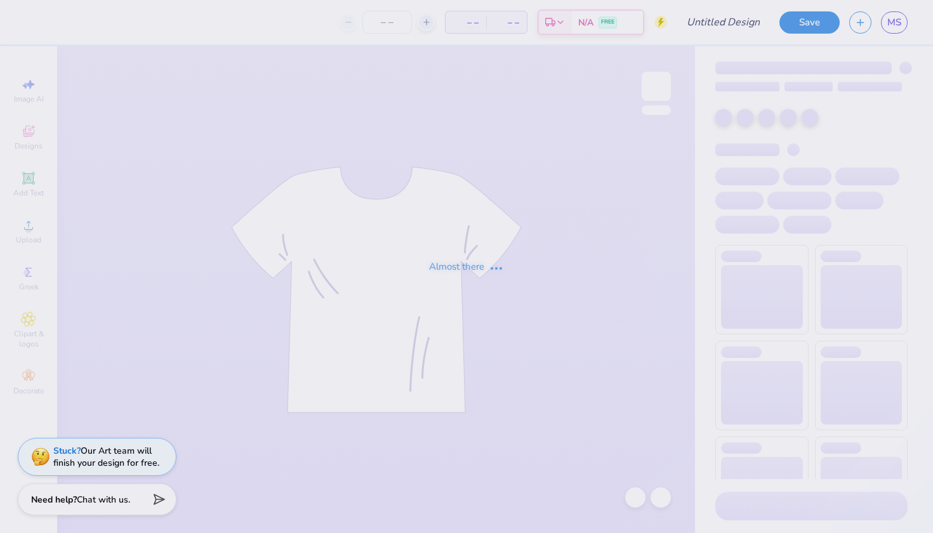
type input "names parents weekend"
type input "24"
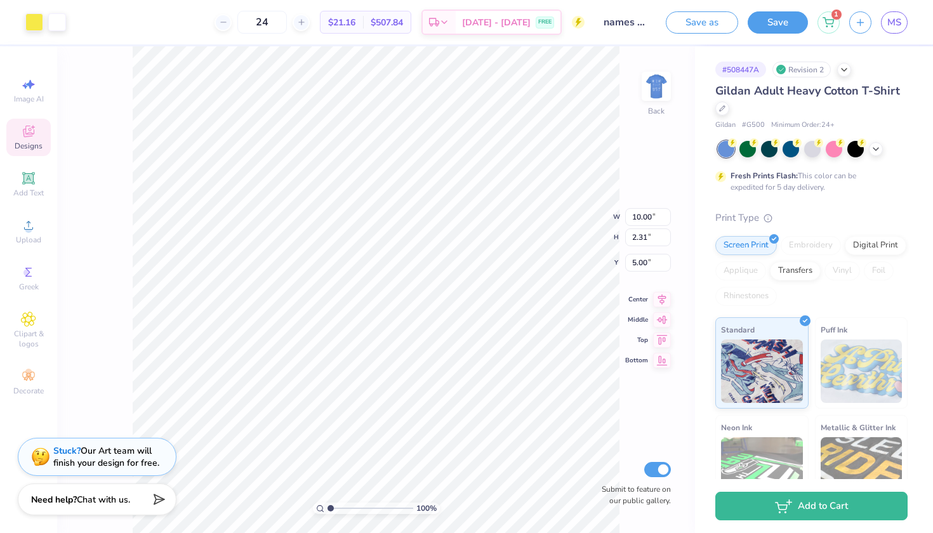
click at [38, 142] on span "Designs" at bounding box center [29, 146] width 28 height 10
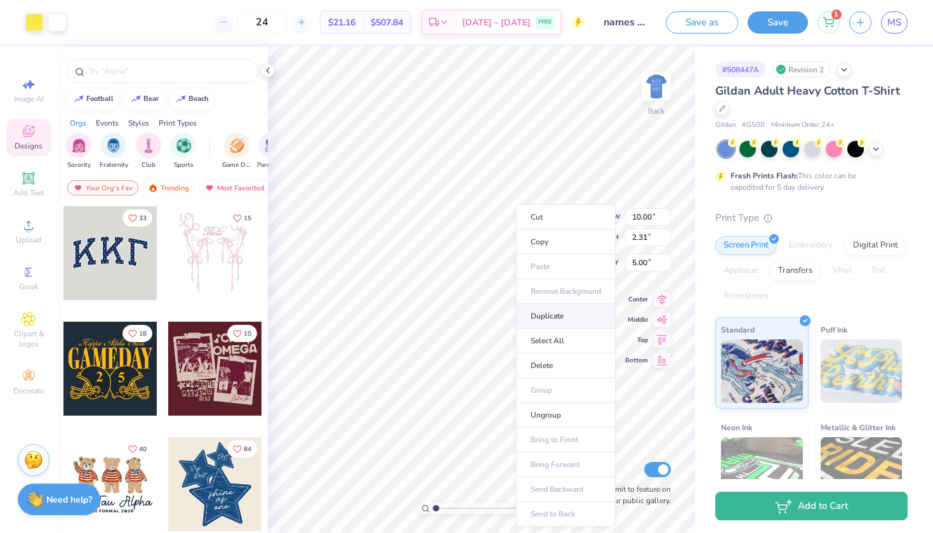
click at [547, 316] on li "Duplicate" at bounding box center [566, 316] width 100 height 25
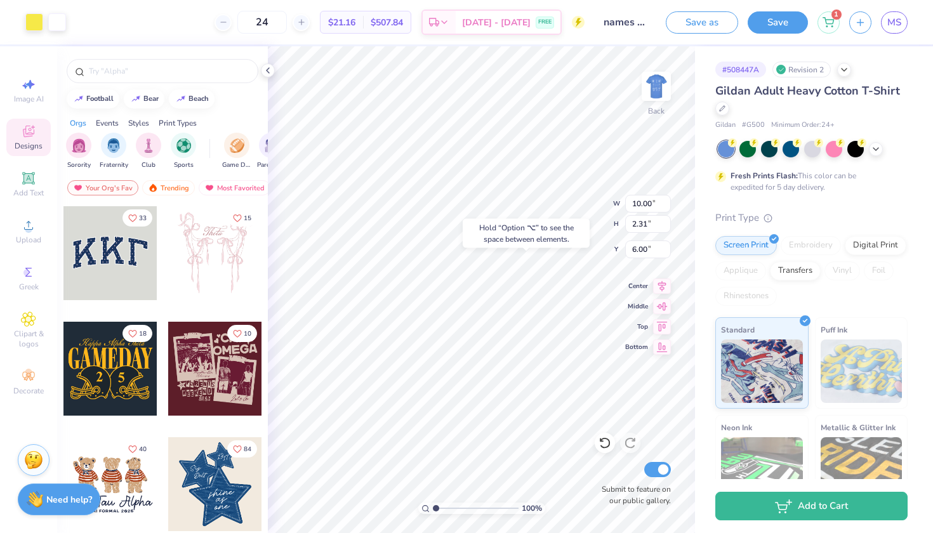
type input "10.51"
click at [894, 21] on span "MS" at bounding box center [894, 22] width 14 height 15
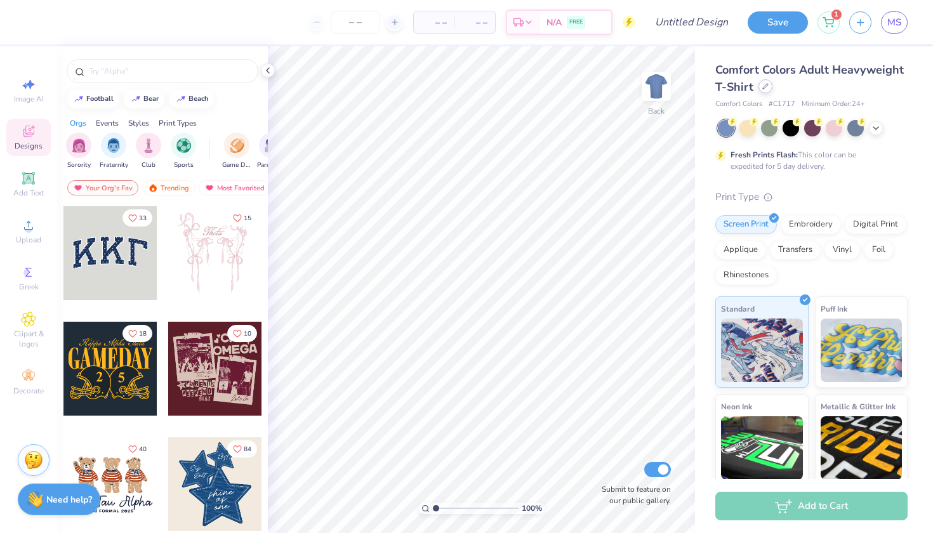
click at [761, 93] on div at bounding box center [766, 86] width 14 height 14
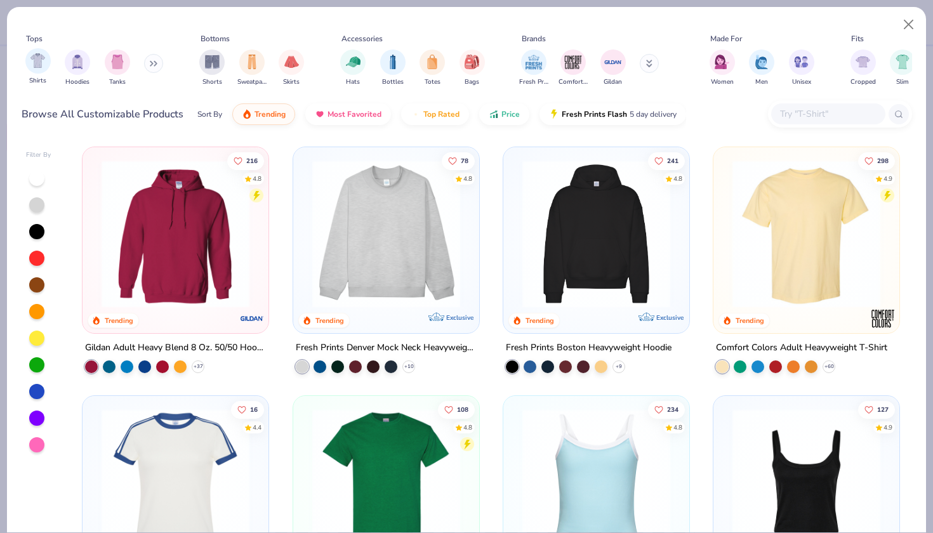
click at [36, 75] on div "Shirts" at bounding box center [37, 66] width 25 height 37
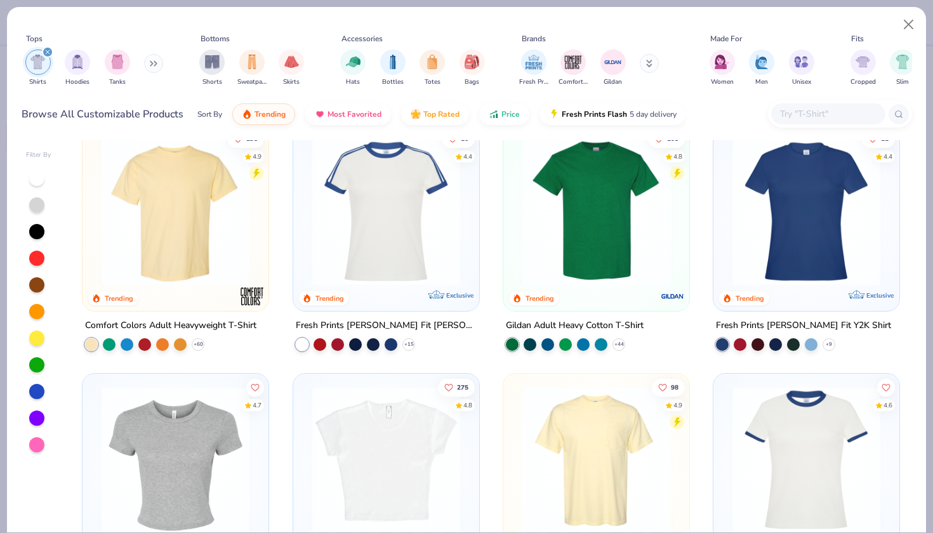
scroll to position [25, 0]
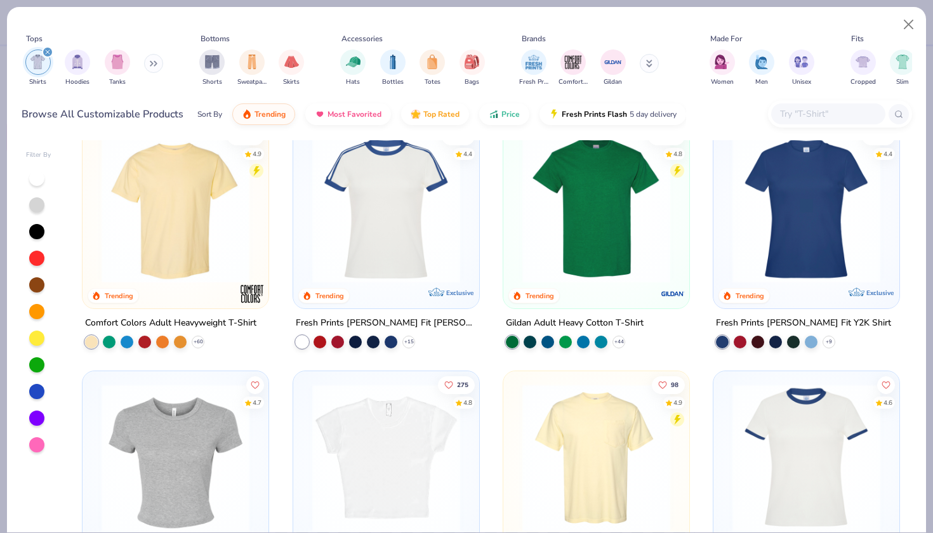
click at [624, 249] on img at bounding box center [596, 209] width 161 height 148
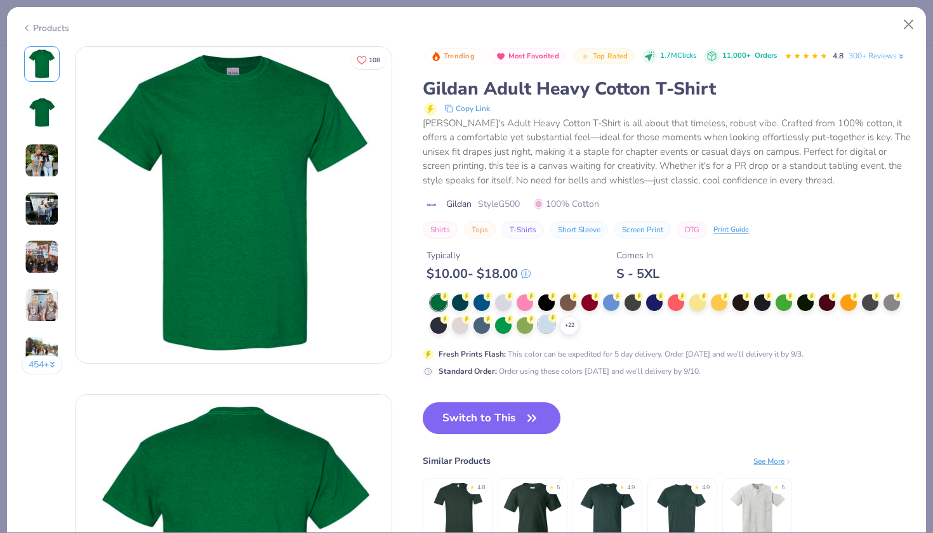
click at [549, 321] on div at bounding box center [546, 324] width 17 height 17
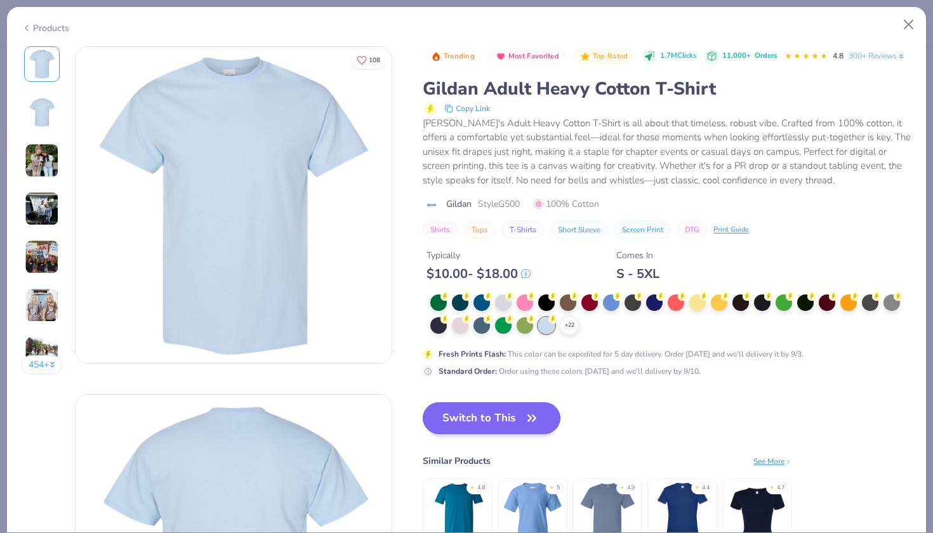
click at [522, 425] on button "Switch to This" at bounding box center [492, 418] width 138 height 32
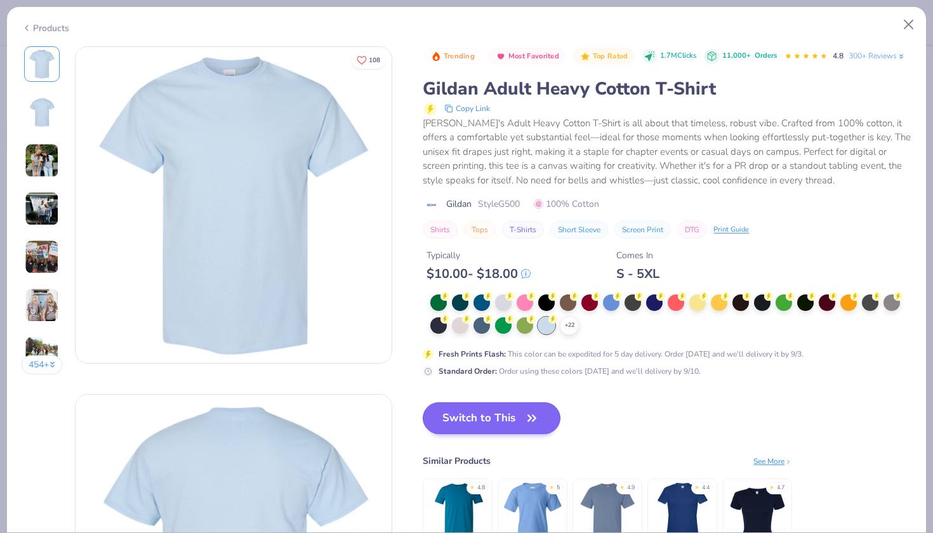
click at [516, 420] on button "Switch to This" at bounding box center [492, 418] width 138 height 32
